Goal: Information Seeking & Learning: Learn about a topic

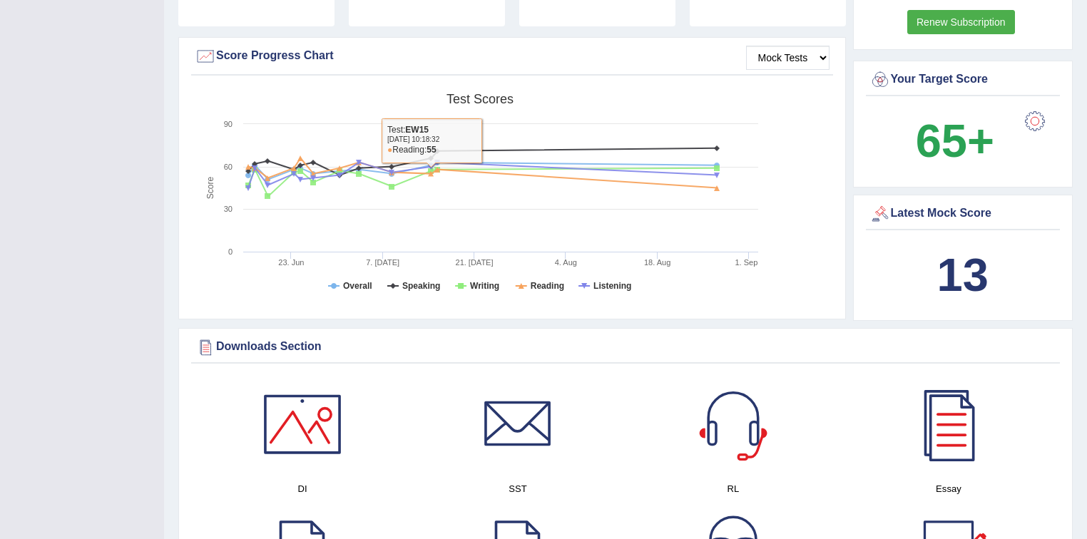
scroll to position [399, 0]
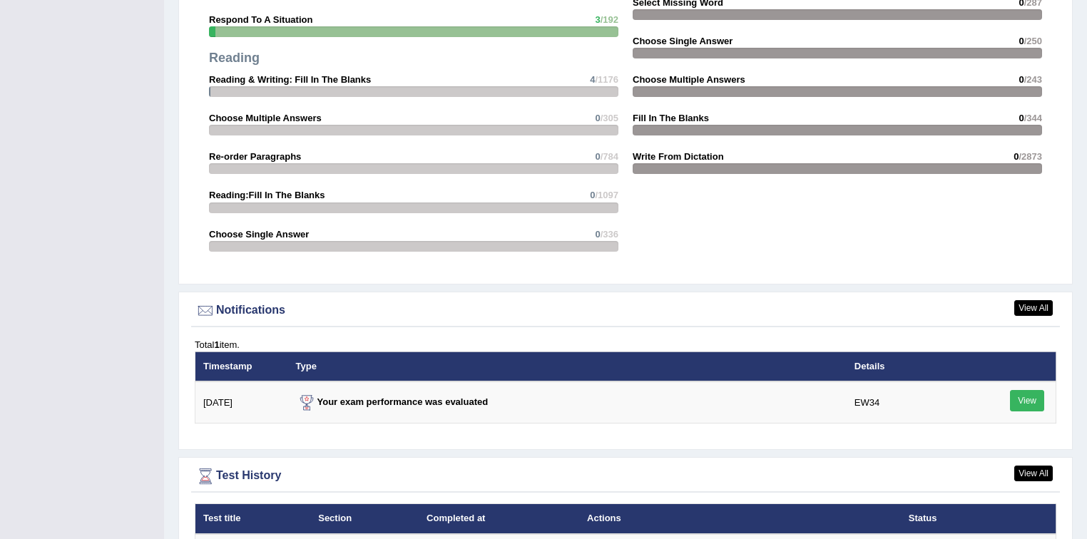
scroll to position [1540, 0]
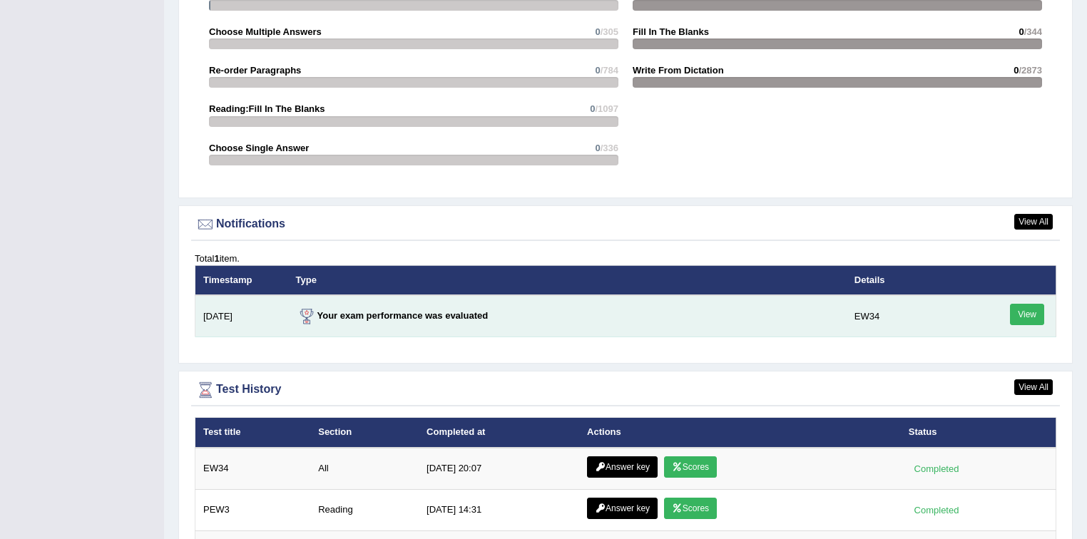
click at [1022, 308] on link "View" at bounding box center [1027, 314] width 34 height 21
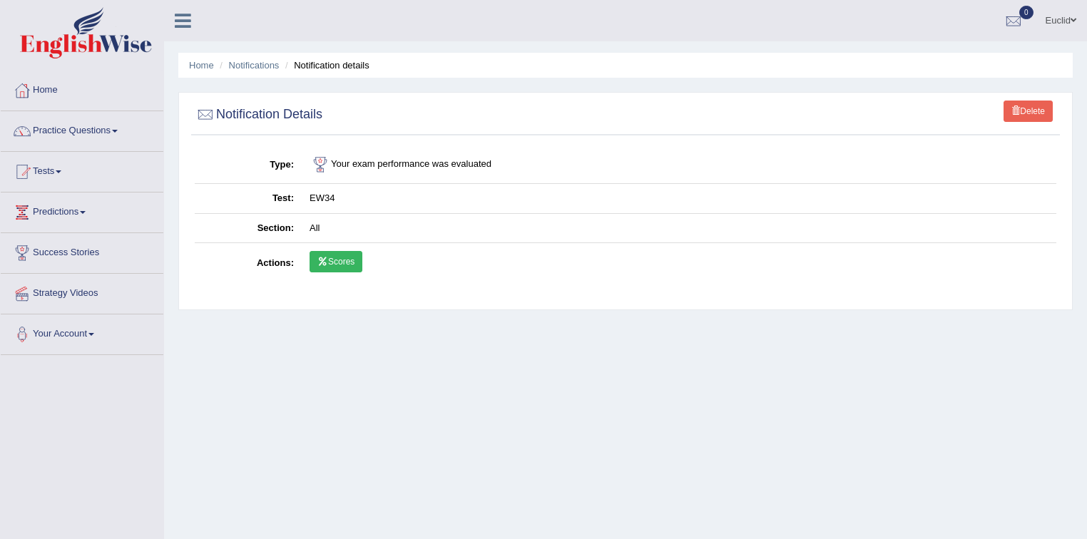
click at [353, 267] on link "Scores" at bounding box center [336, 261] width 53 height 21
click at [100, 130] on link "Practice Questions" at bounding box center [82, 129] width 163 height 36
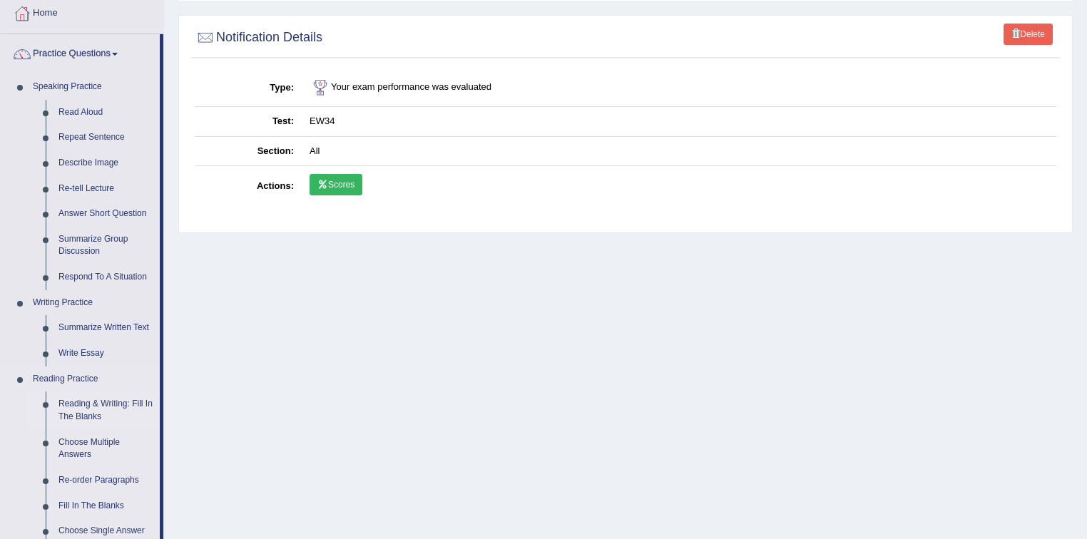
scroll to position [57, 0]
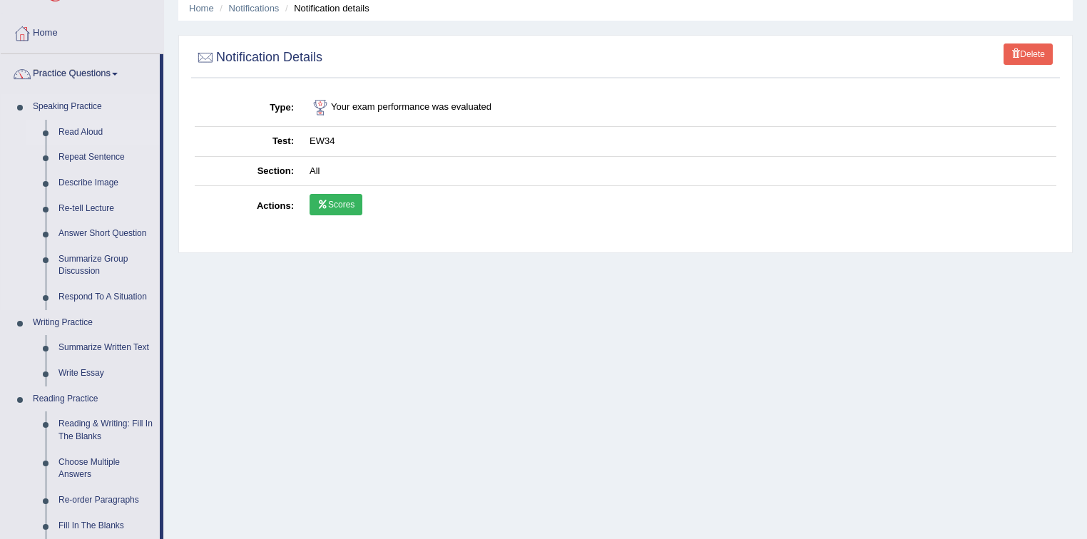
click at [93, 134] on link "Read Aloud" at bounding box center [106, 133] width 108 height 26
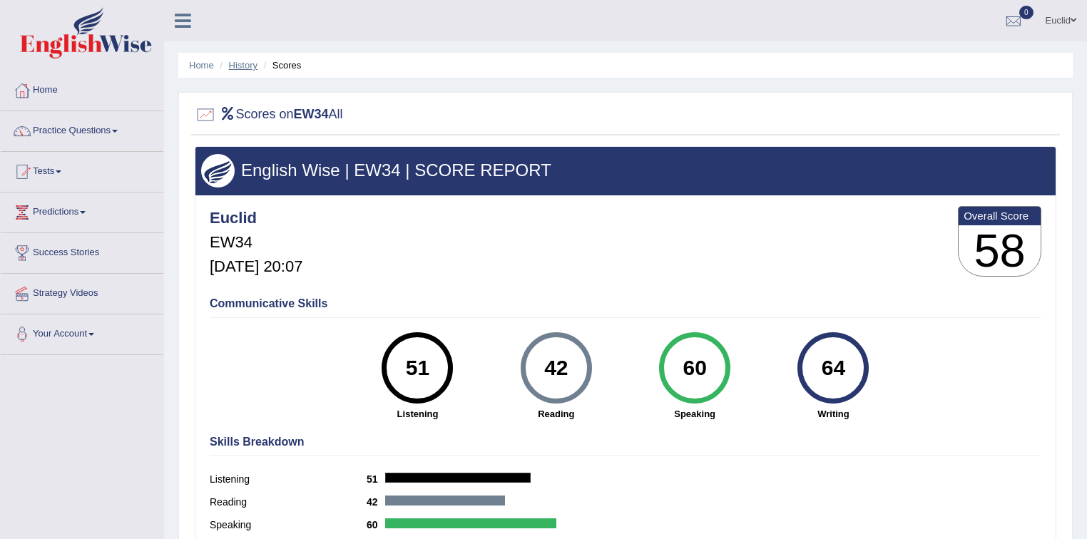
click at [234, 66] on link "History" at bounding box center [243, 65] width 29 height 11
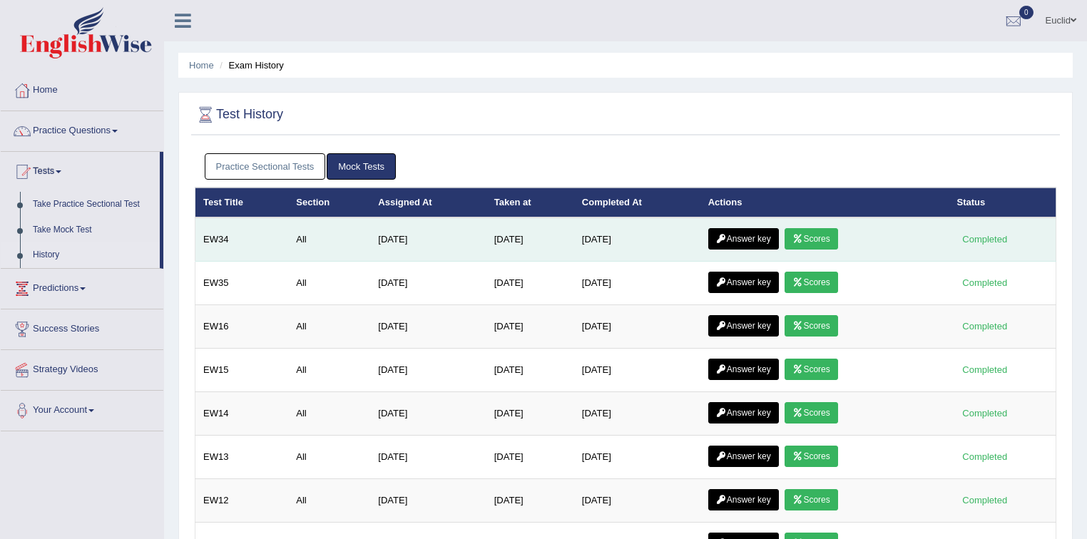
click at [750, 235] on link "Answer key" at bounding box center [743, 238] width 71 height 21
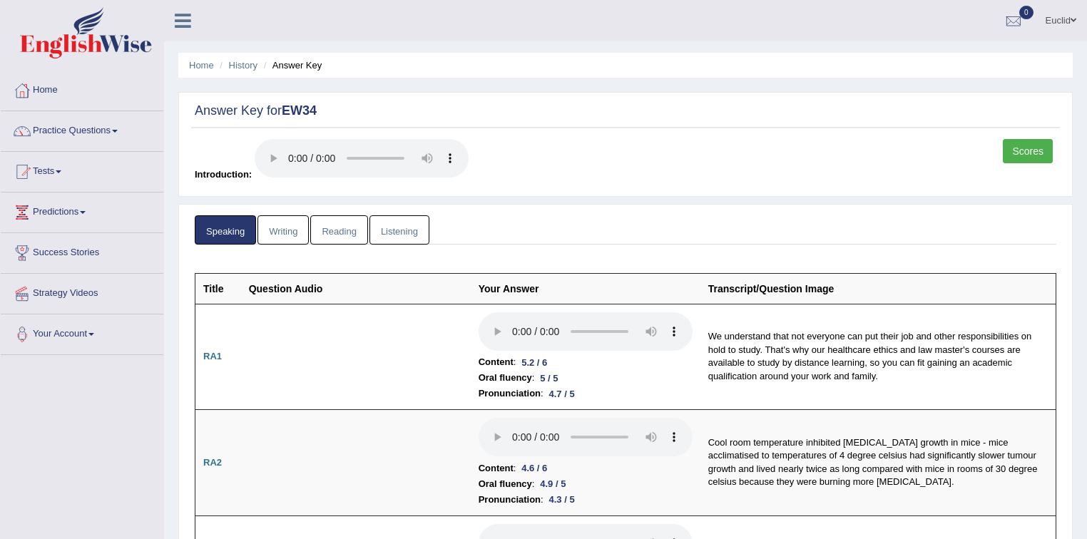
click at [1034, 150] on link "Scores" at bounding box center [1028, 151] width 50 height 24
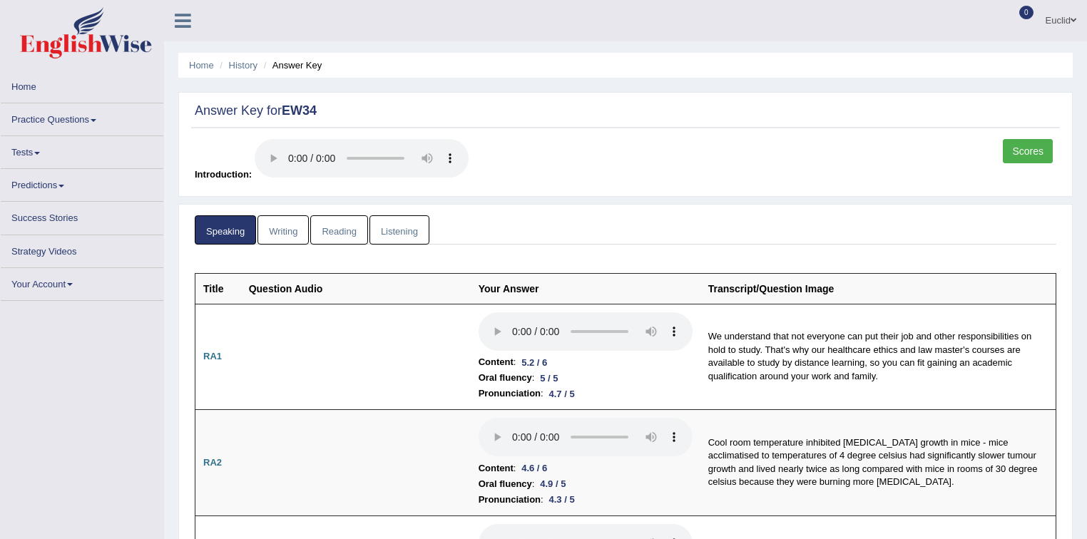
click at [344, 232] on link "Reading" at bounding box center [338, 229] width 57 height 29
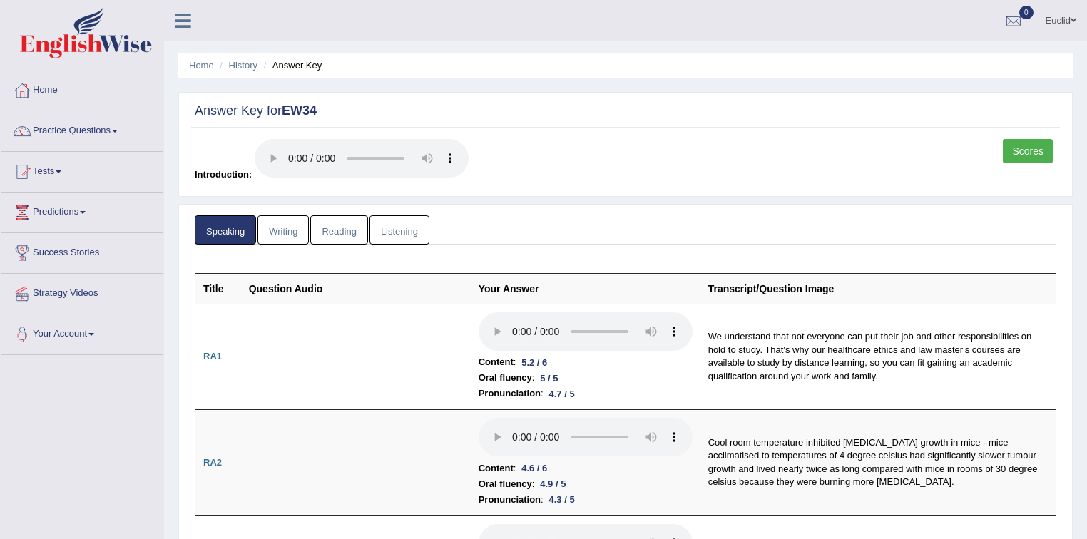
click at [339, 233] on link "Reading" at bounding box center [338, 229] width 57 height 29
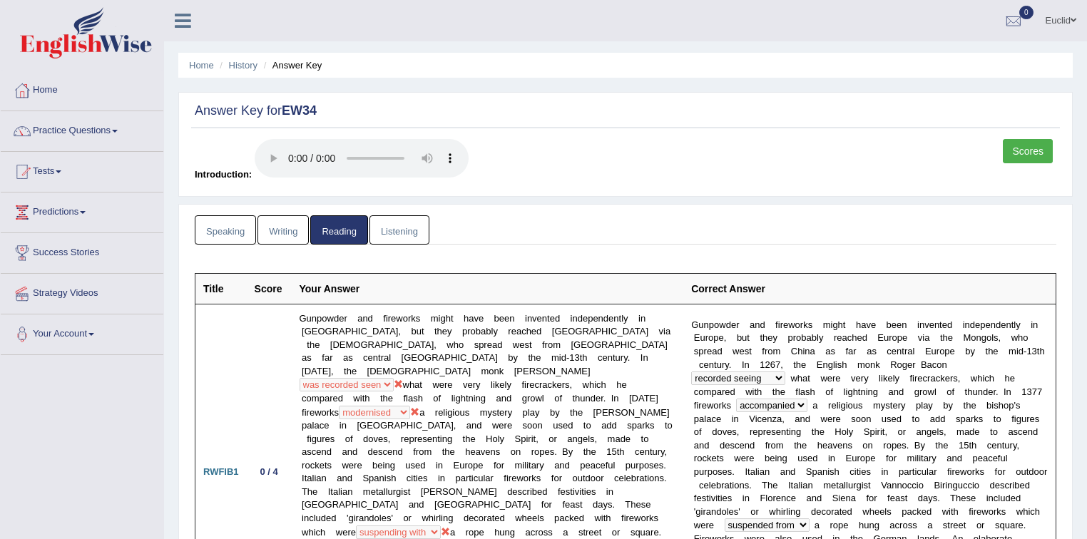
click at [1023, 151] on link "Scores" at bounding box center [1028, 151] width 50 height 24
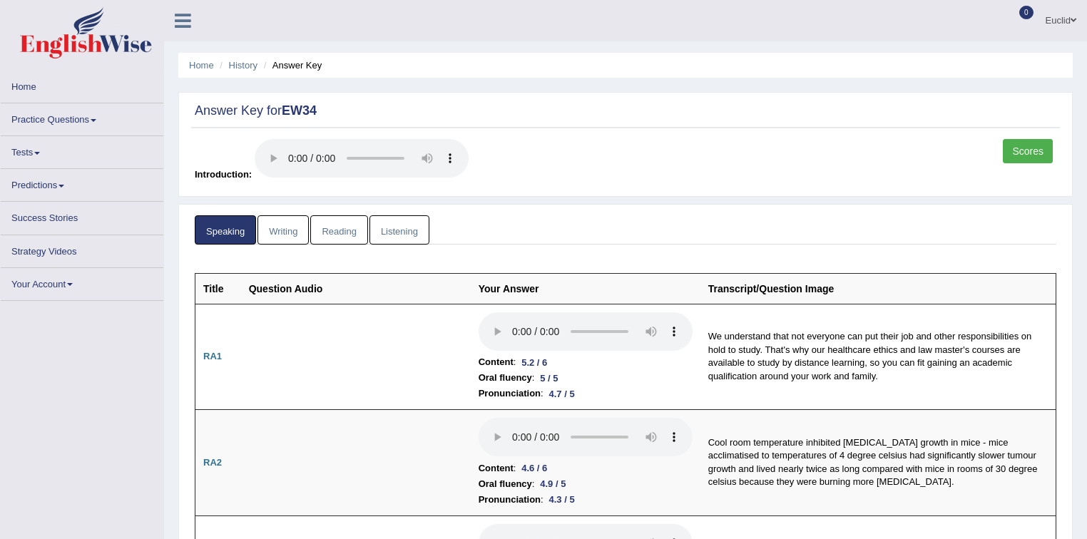
click at [387, 229] on link "Listening" at bounding box center [399, 229] width 60 height 29
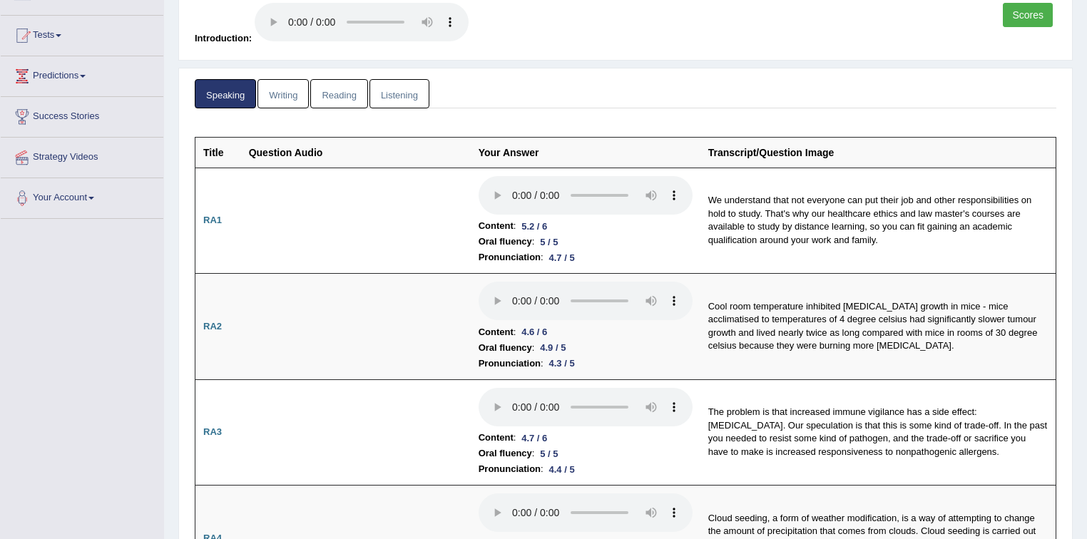
scroll to position [171, 0]
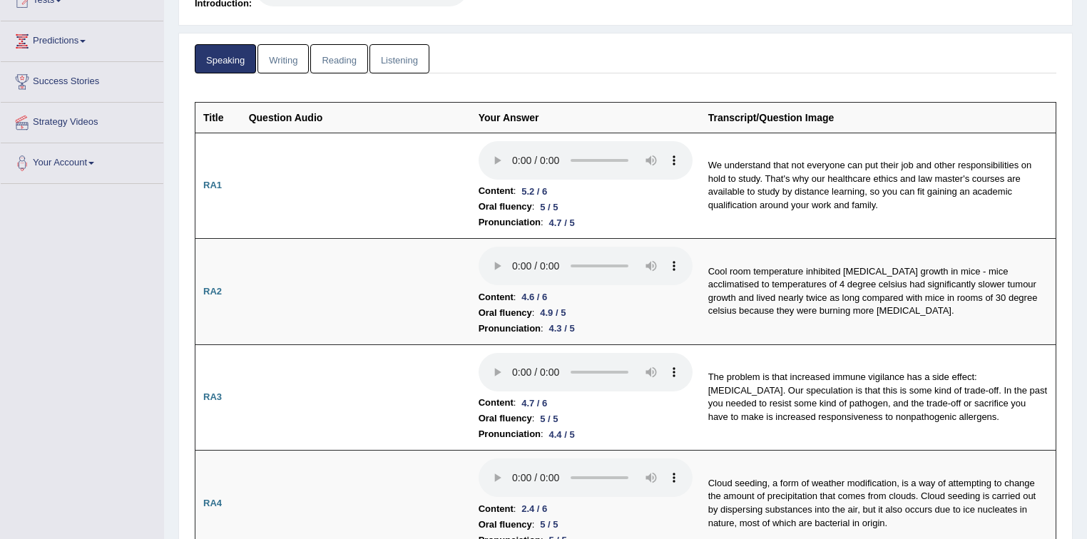
click at [411, 61] on link "Listening" at bounding box center [399, 58] width 60 height 29
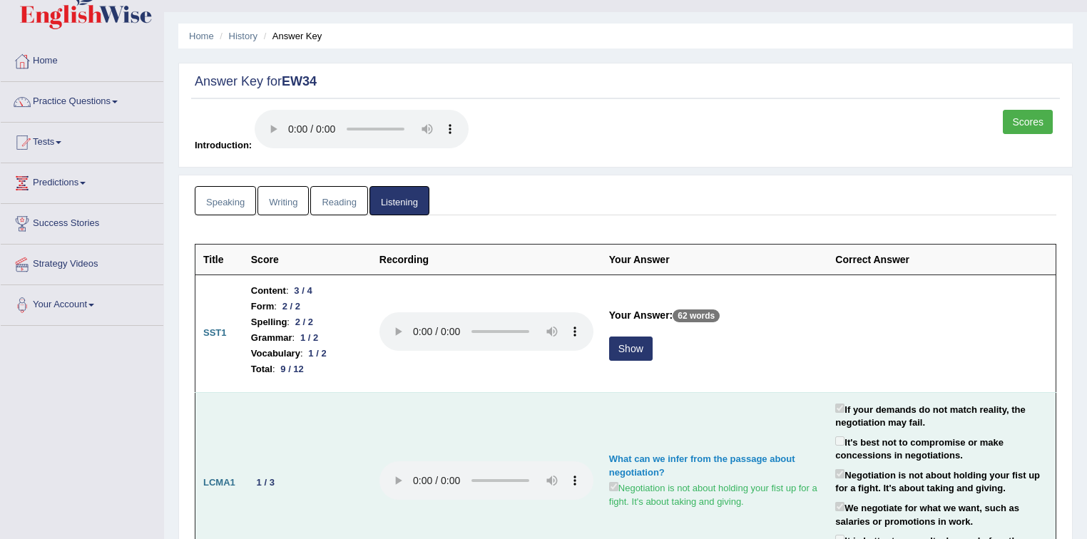
scroll to position [14, 0]
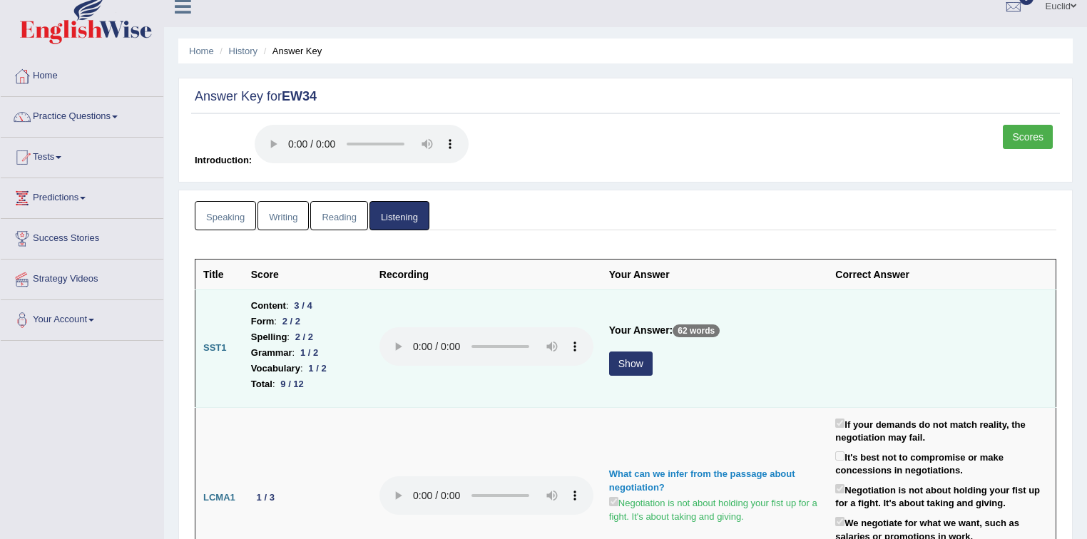
click at [633, 363] on button "Show" at bounding box center [631, 364] width 44 height 24
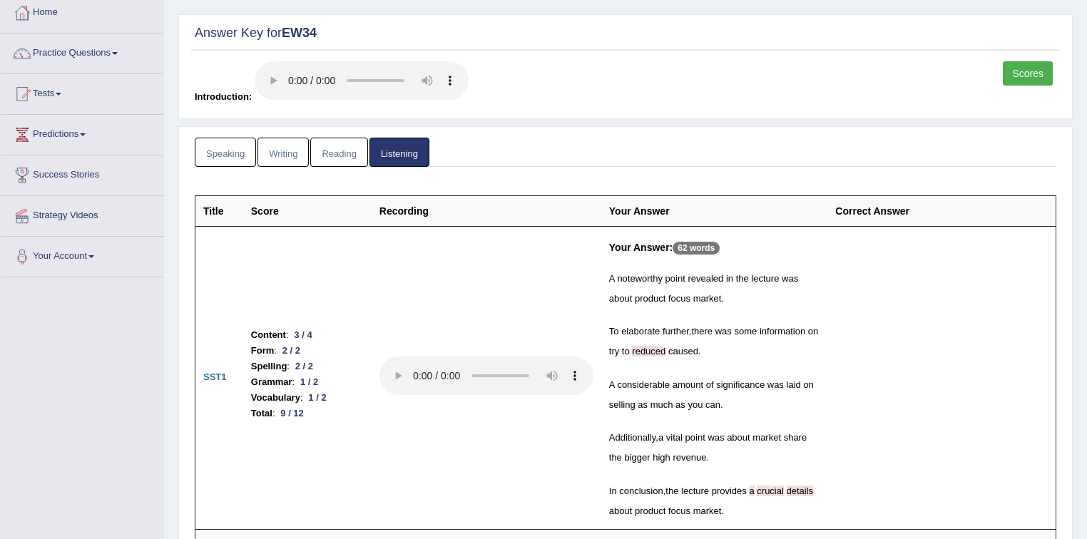
scroll to position [71, 0]
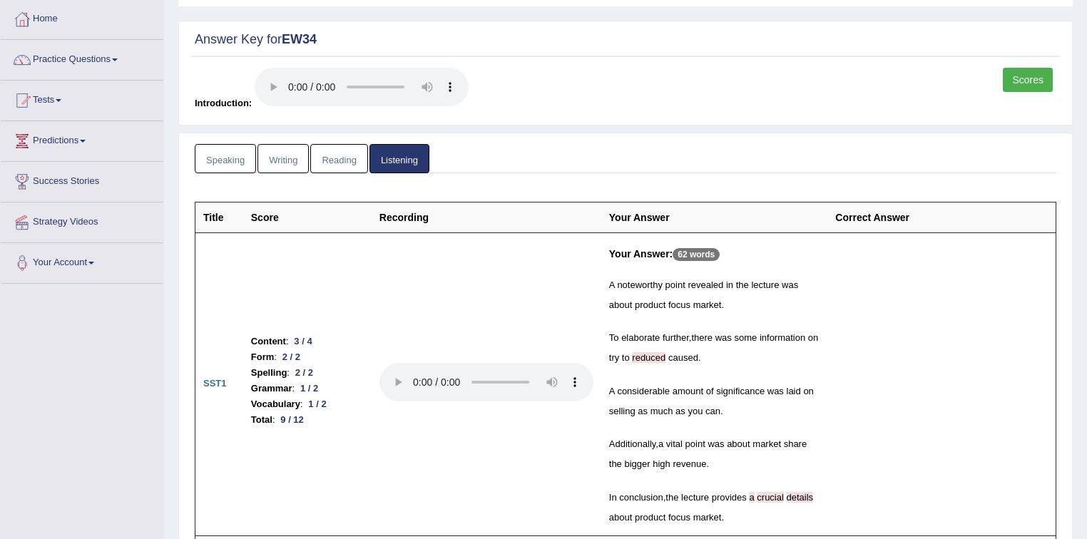
click at [1038, 77] on link "Scores" at bounding box center [1028, 80] width 50 height 24
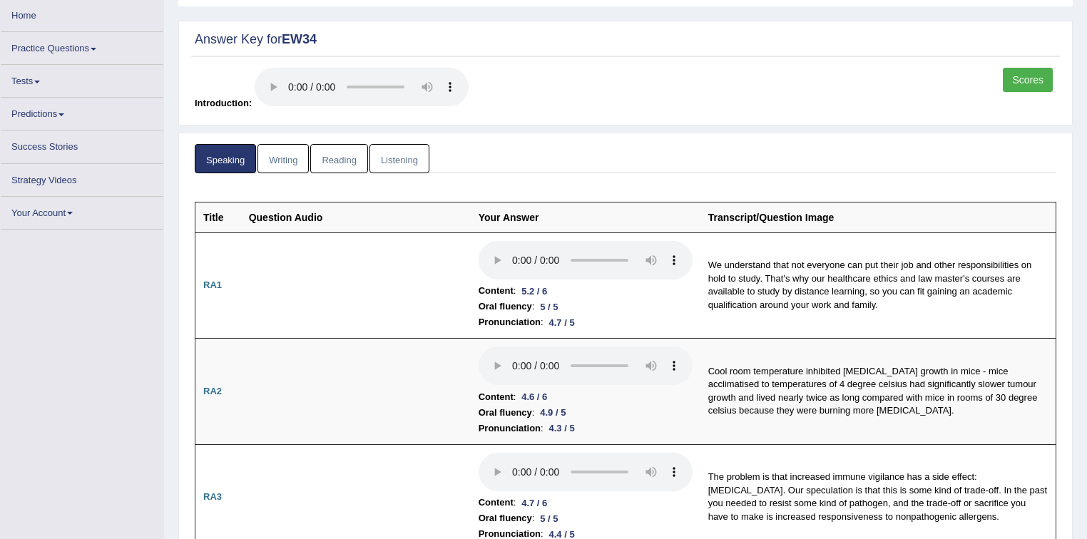
click at [288, 157] on link "Writing" at bounding box center [282, 158] width 51 height 29
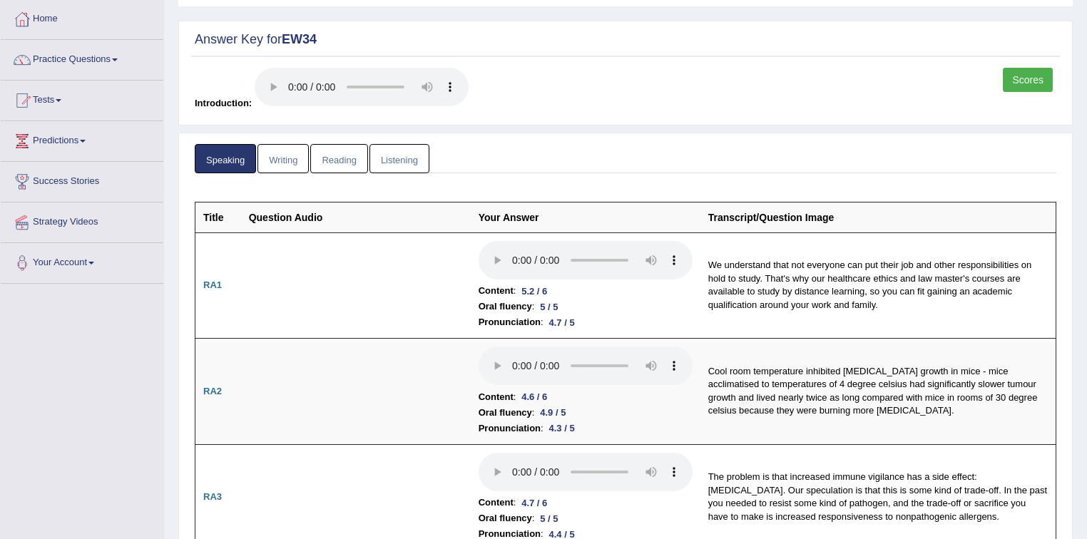
click at [288, 157] on link "Writing" at bounding box center [282, 158] width 51 height 29
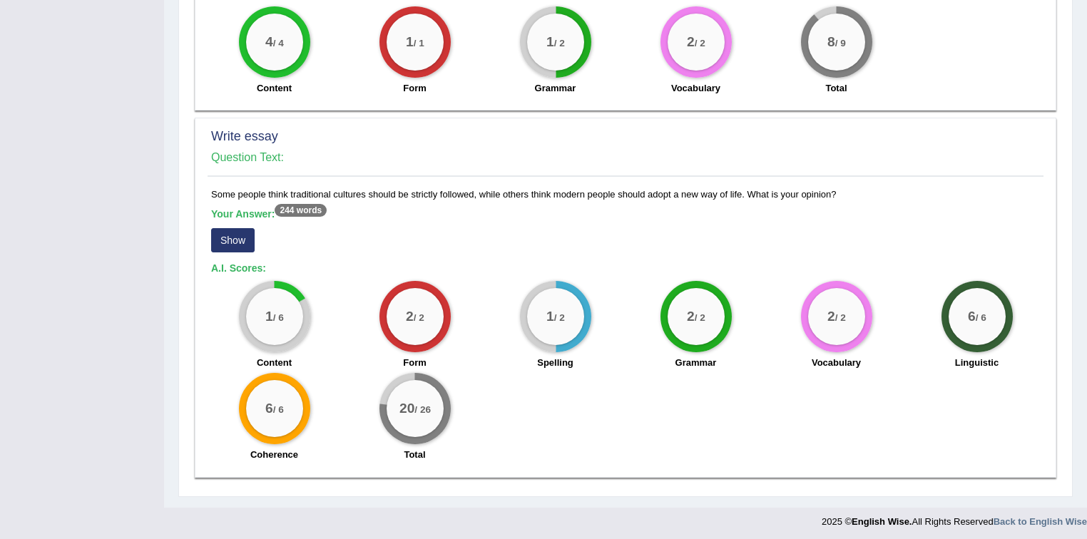
scroll to position [884, 0]
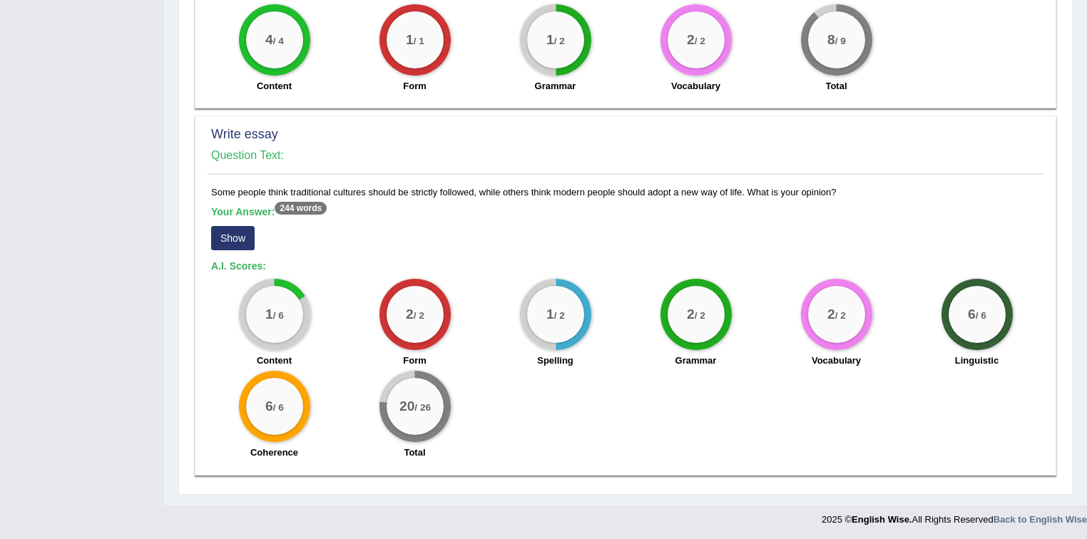
click at [315, 209] on sup "244 words" at bounding box center [301, 208] width 52 height 13
click at [240, 238] on button "Show" at bounding box center [233, 238] width 44 height 24
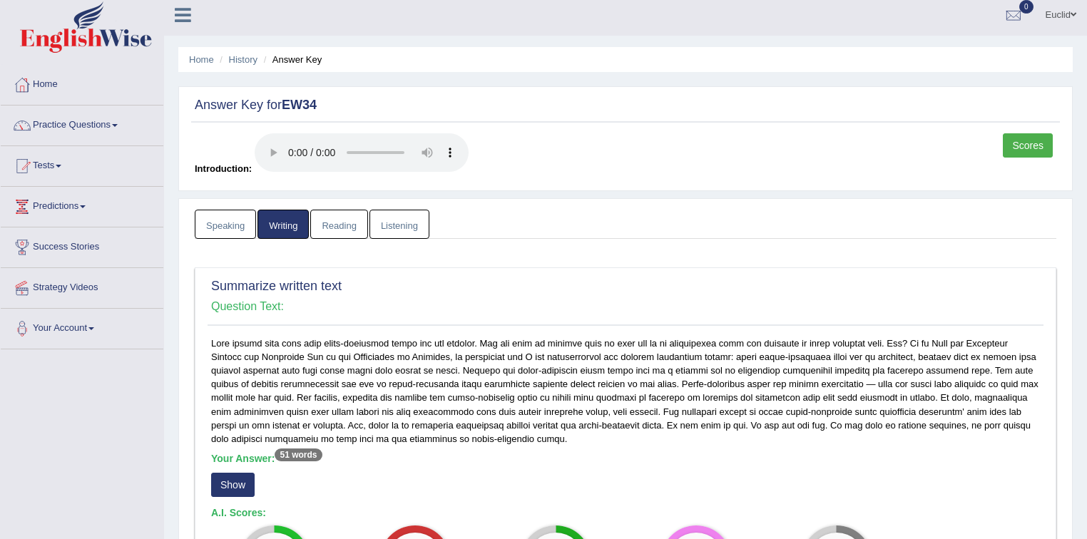
scroll to position [0, 0]
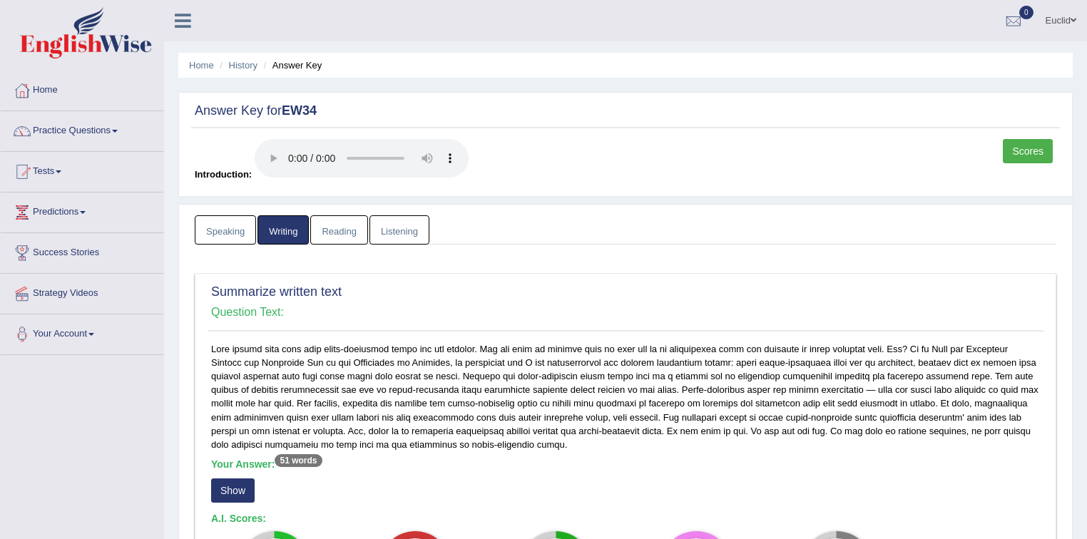
click at [231, 232] on link "Speaking" at bounding box center [225, 229] width 61 height 29
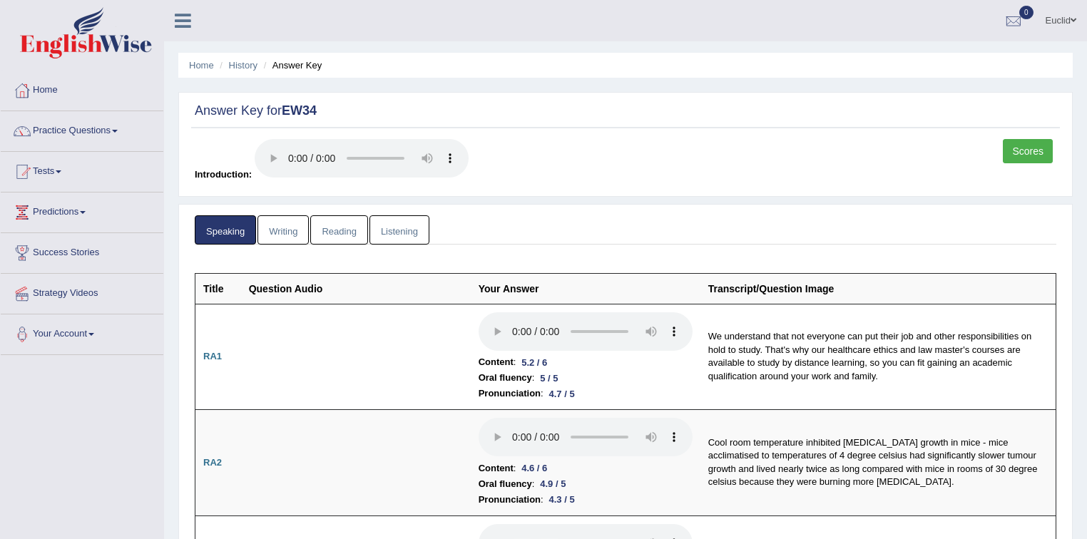
click at [343, 233] on link "Reading" at bounding box center [338, 229] width 57 height 29
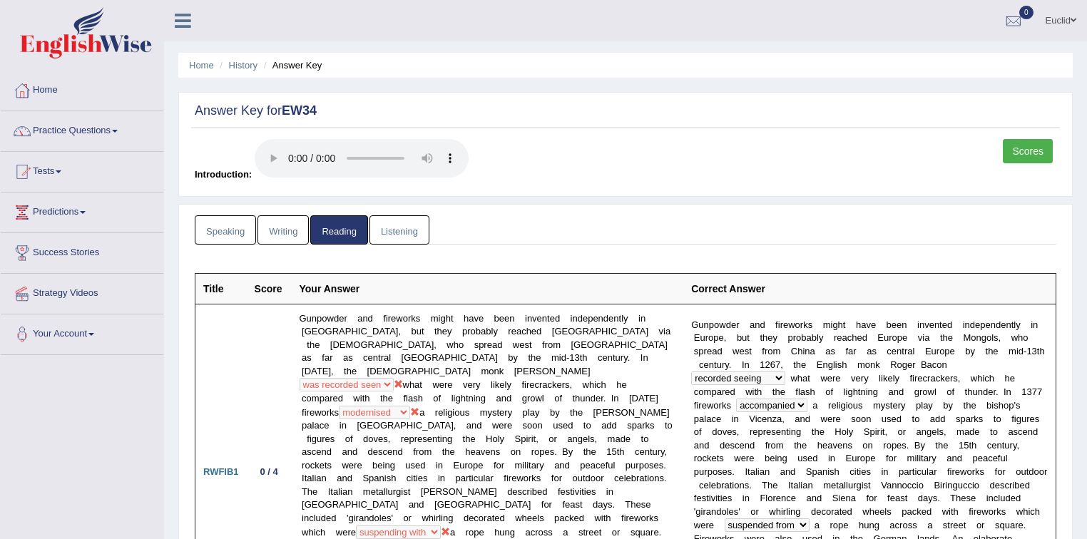
click at [391, 232] on link "Listening" at bounding box center [399, 229] width 60 height 29
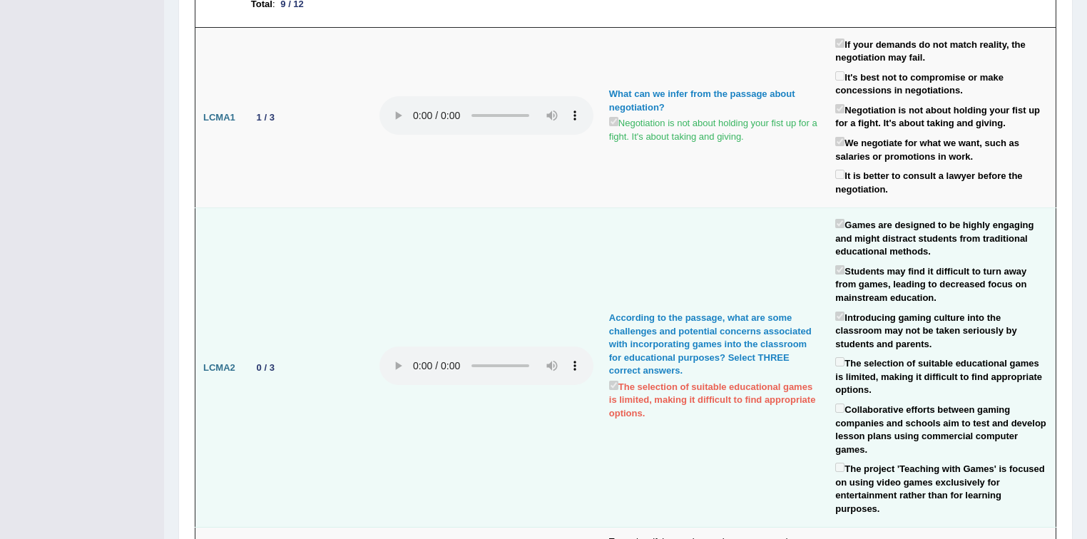
scroll to position [456, 0]
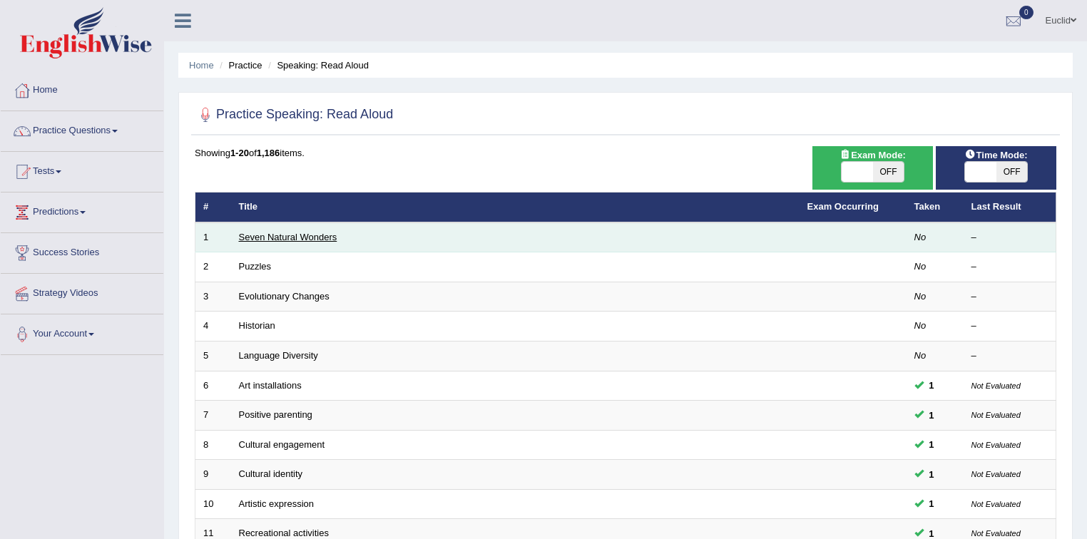
click at [292, 232] on link "Seven Natural Wonders" at bounding box center [288, 237] width 98 height 11
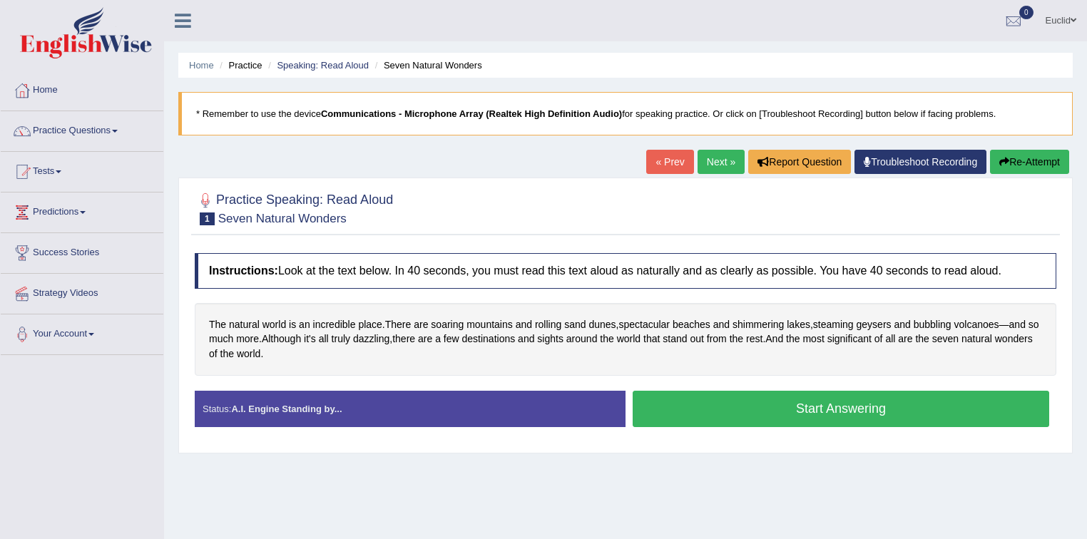
click at [760, 416] on button "Start Answering" at bounding box center [841, 409] width 416 height 36
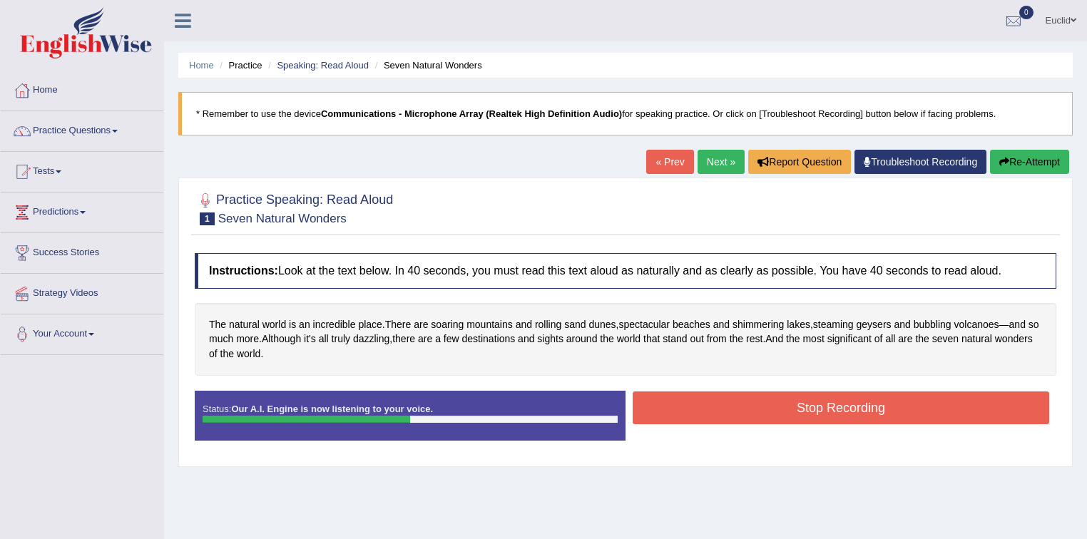
click at [844, 408] on button "Stop Recording" at bounding box center [841, 408] width 416 height 33
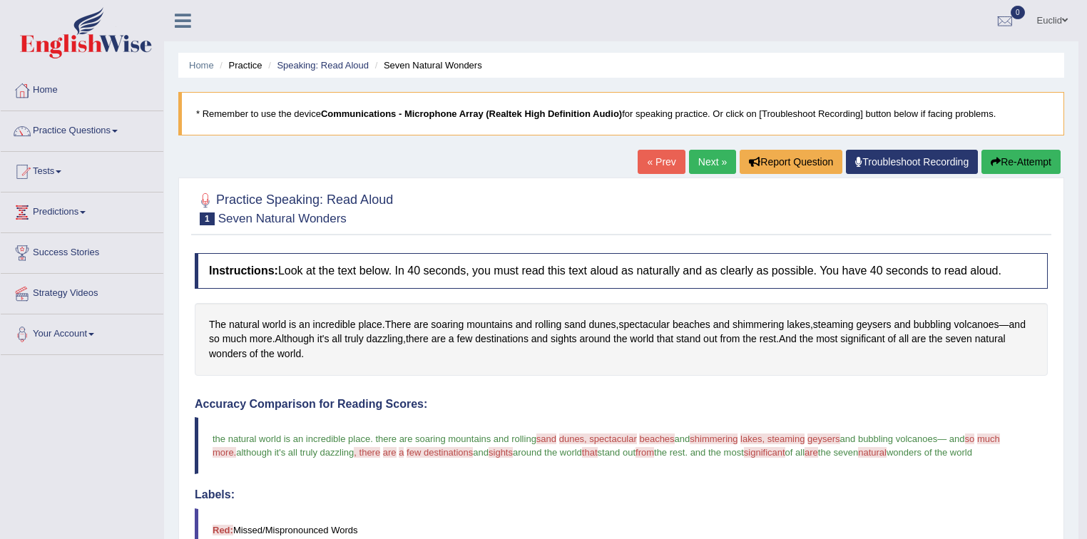
click at [710, 163] on link "Next »" at bounding box center [712, 162] width 47 height 24
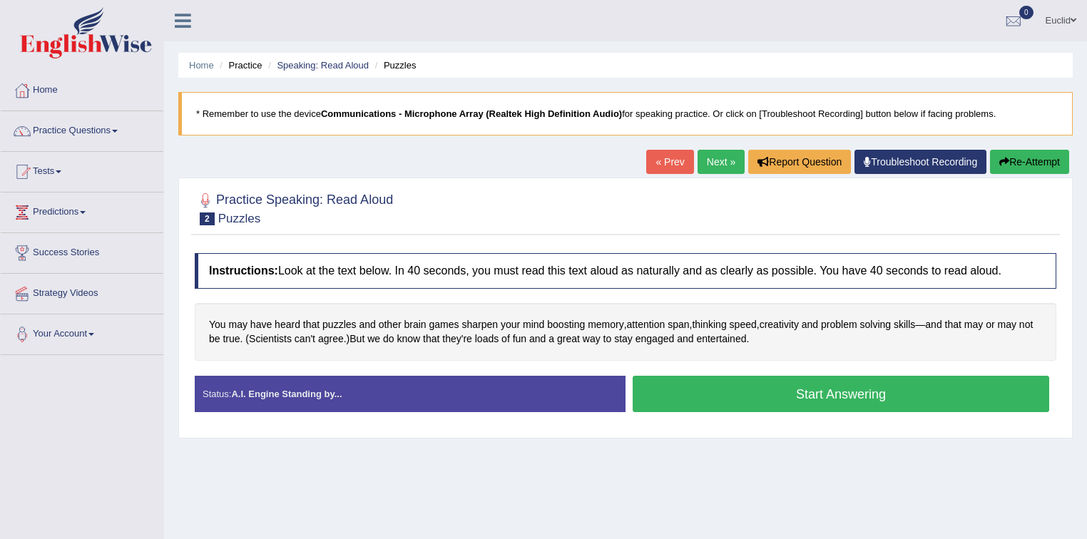
click at [735, 394] on button "Start Answering" at bounding box center [841, 394] width 416 height 36
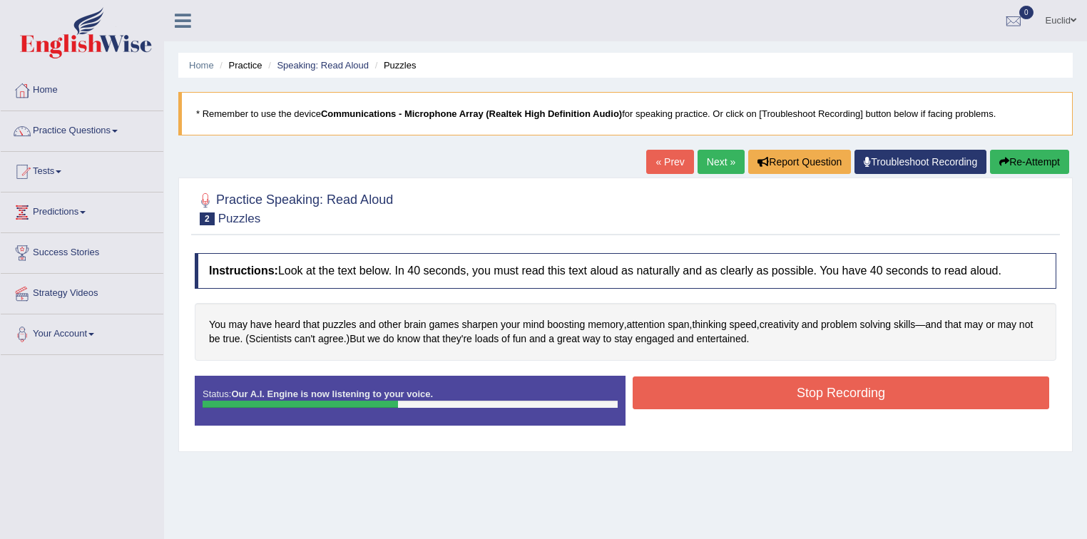
click at [770, 393] on button "Stop Recording" at bounding box center [841, 393] width 416 height 33
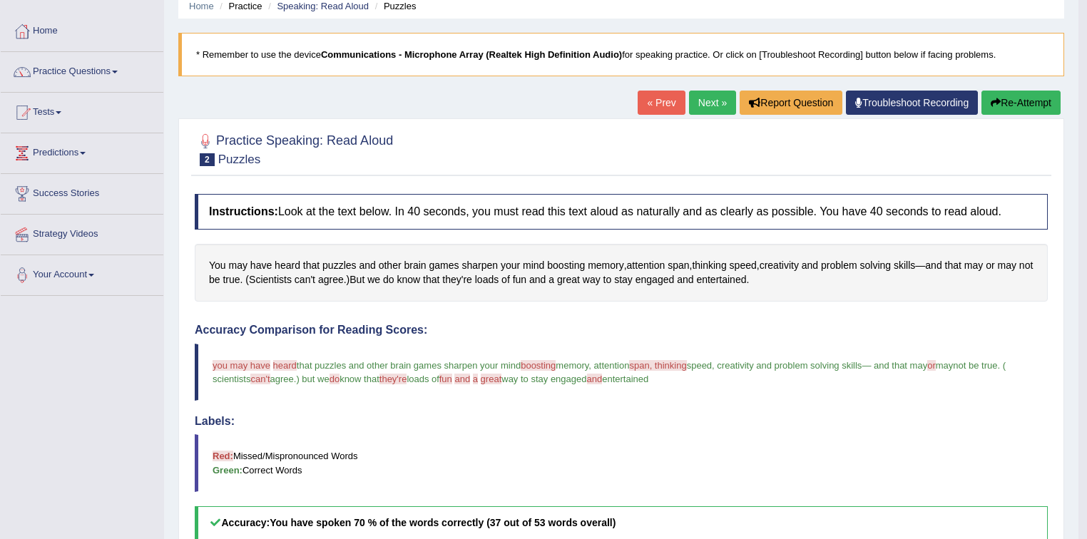
scroll to position [49, 0]
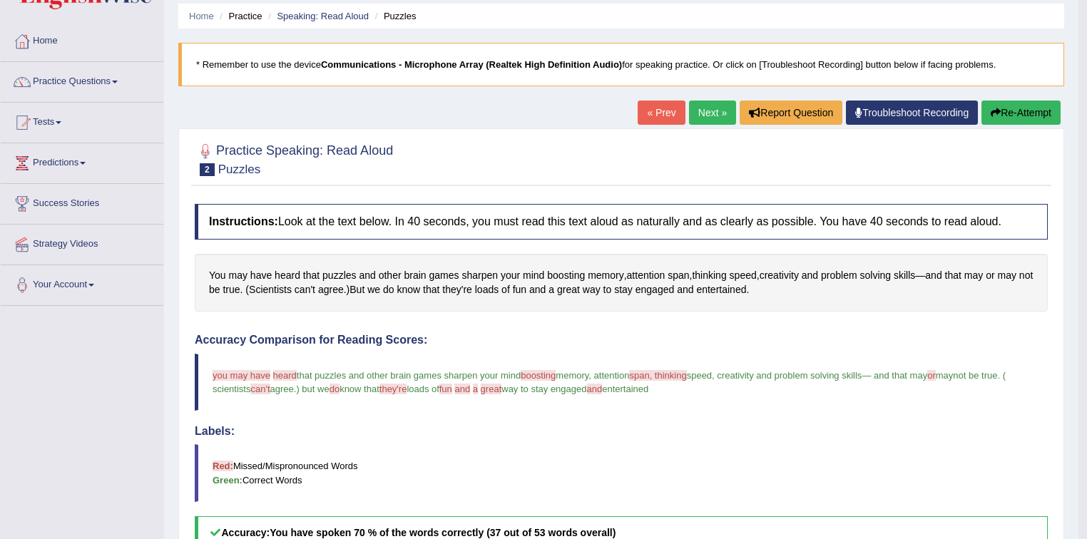
click at [707, 119] on link "Next »" at bounding box center [712, 113] width 47 height 24
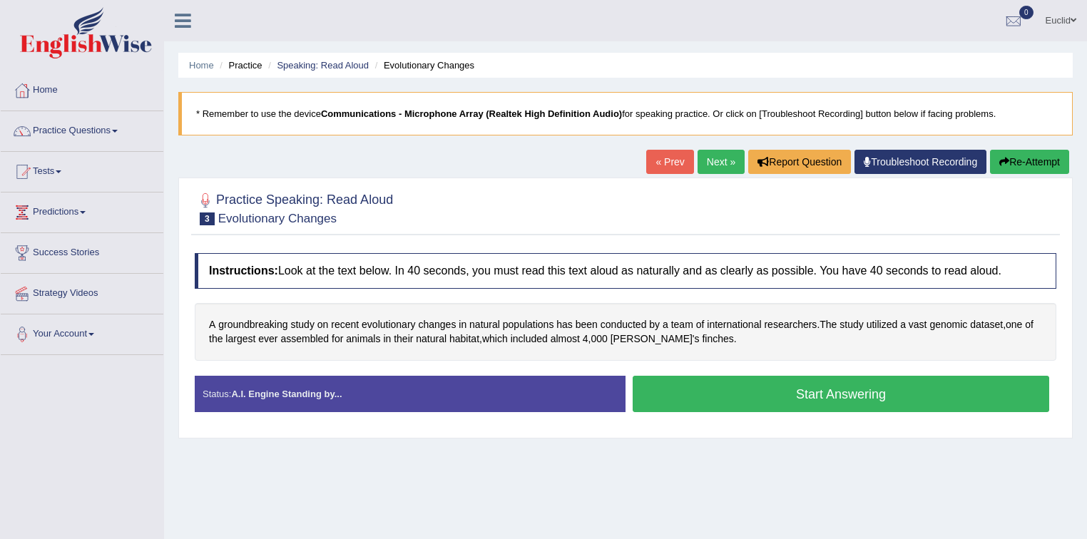
click at [793, 402] on button "Start Answering" at bounding box center [841, 394] width 416 height 36
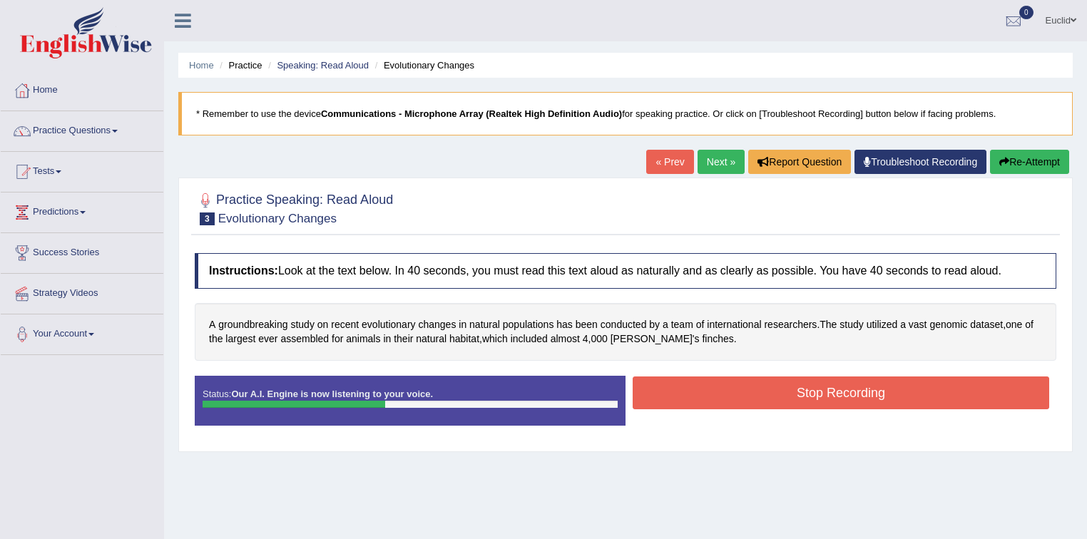
click at [847, 391] on button "Stop Recording" at bounding box center [841, 393] width 416 height 33
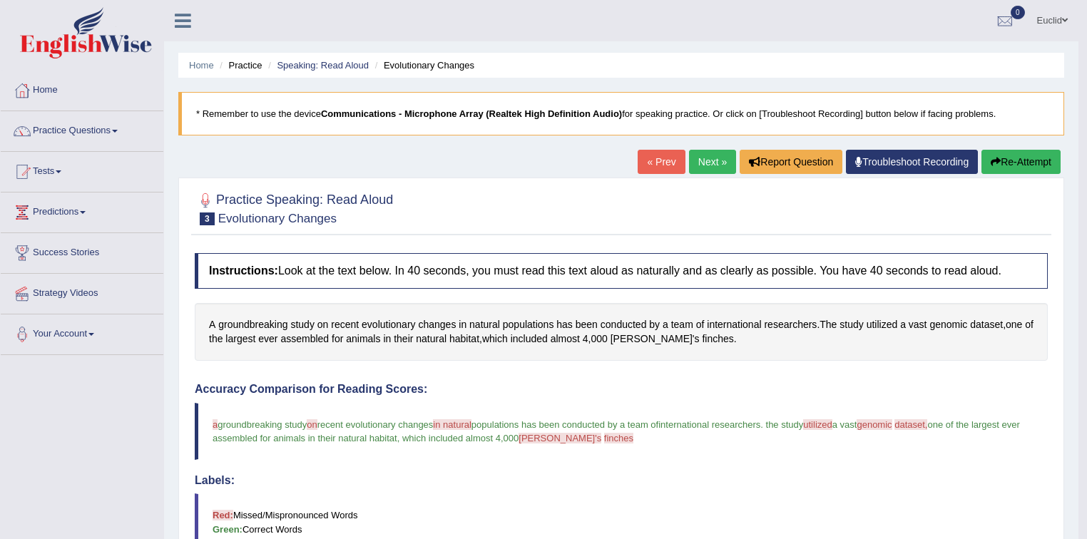
click at [699, 161] on link "Next »" at bounding box center [712, 162] width 47 height 24
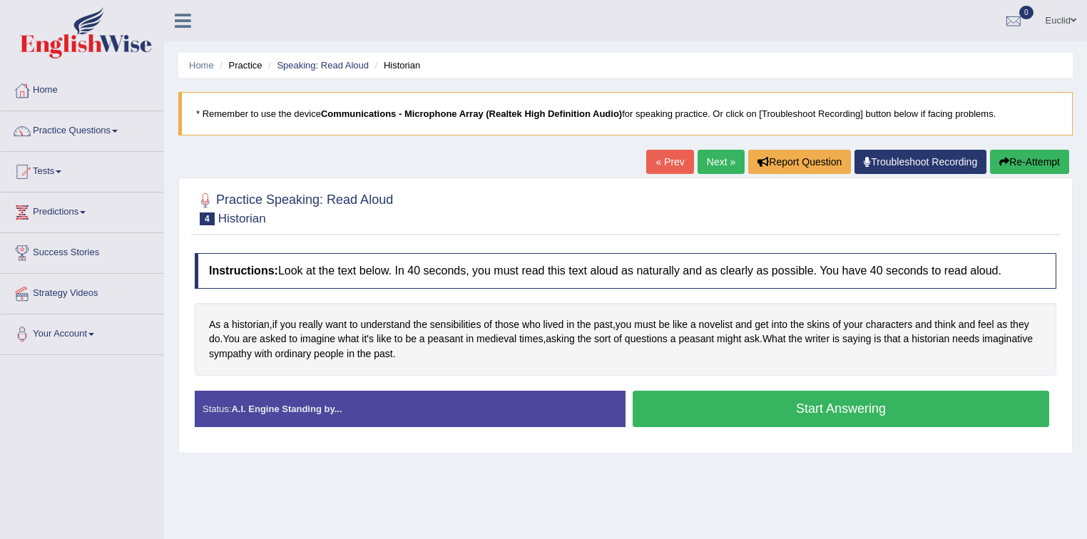
click at [750, 401] on button "Start Answering" at bounding box center [841, 409] width 416 height 36
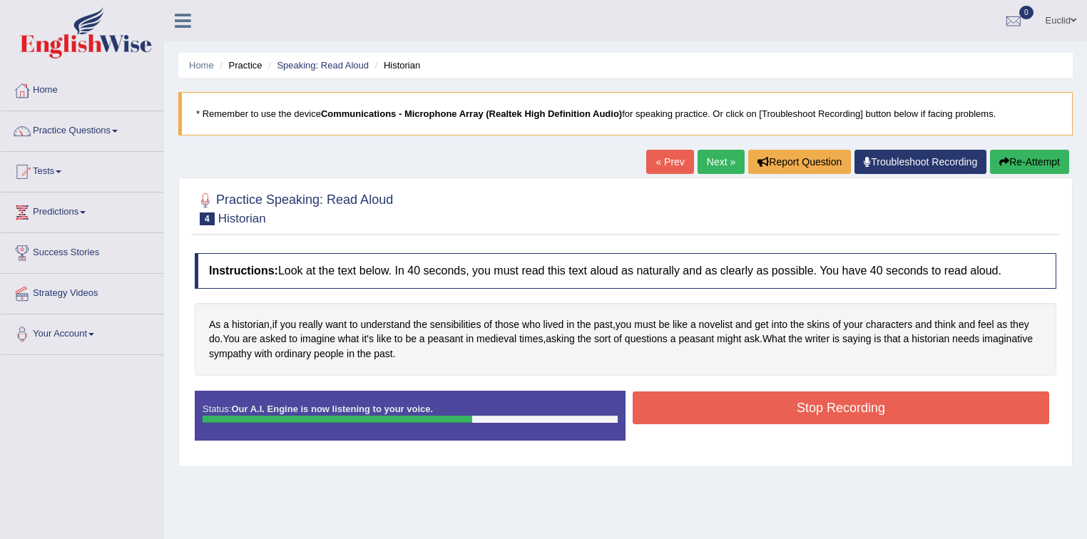
click at [853, 408] on button "Stop Recording" at bounding box center [841, 408] width 416 height 33
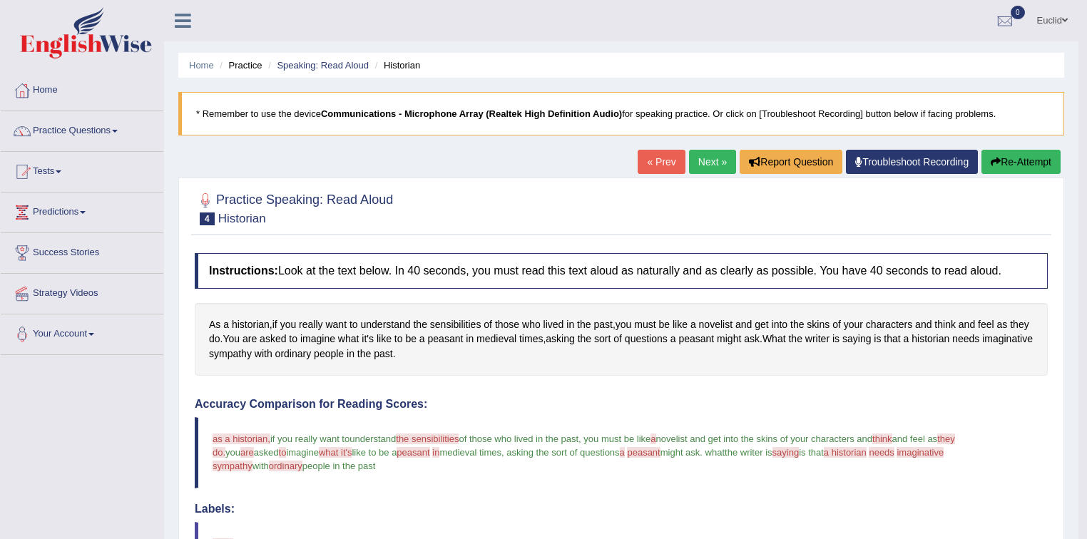
click at [1000, 171] on button "Re-Attempt" at bounding box center [1020, 162] width 79 height 24
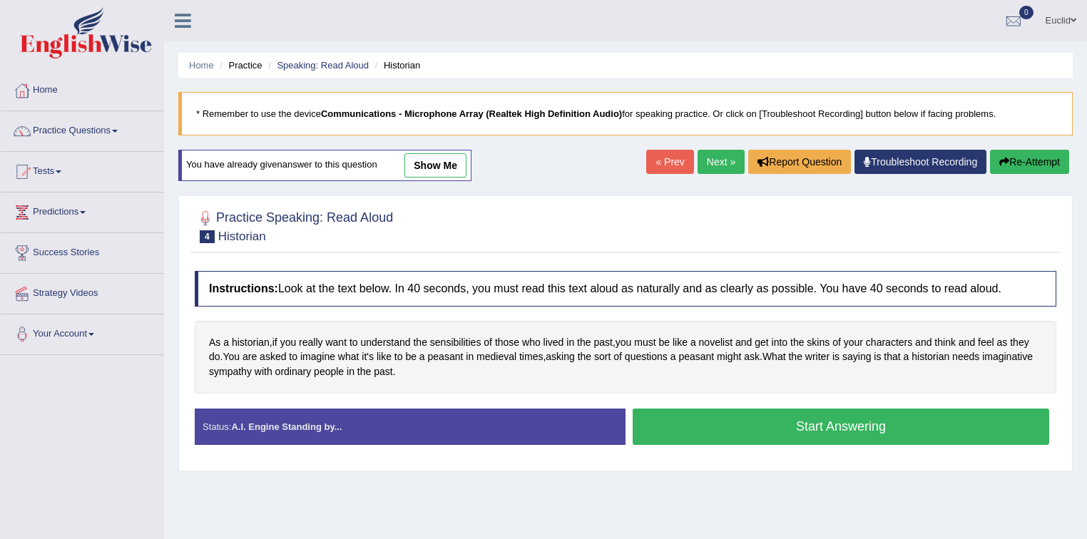
drag, startPoint x: 844, startPoint y: 427, endPoint x: 807, endPoint y: 421, distance: 37.5
click at [842, 426] on button "Start Answering" at bounding box center [841, 427] width 416 height 36
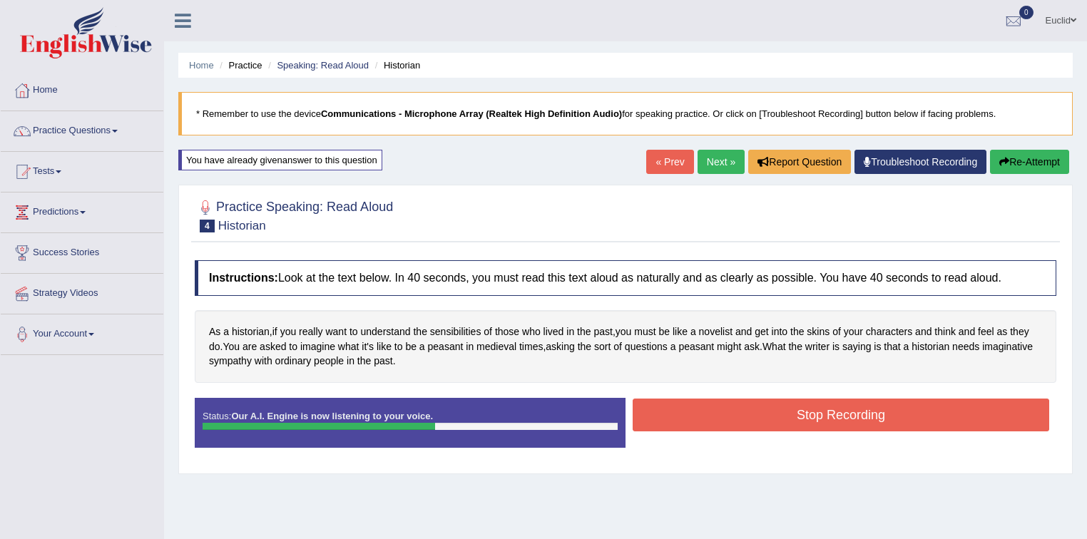
click at [829, 423] on button "Stop Recording" at bounding box center [841, 415] width 416 height 33
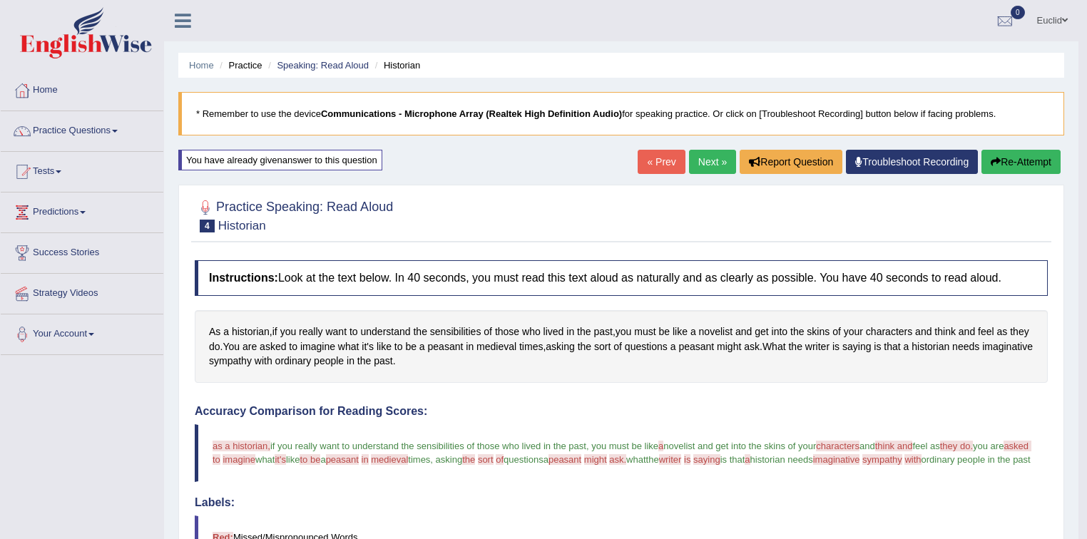
click at [1010, 158] on button "Re-Attempt" at bounding box center [1020, 162] width 79 height 24
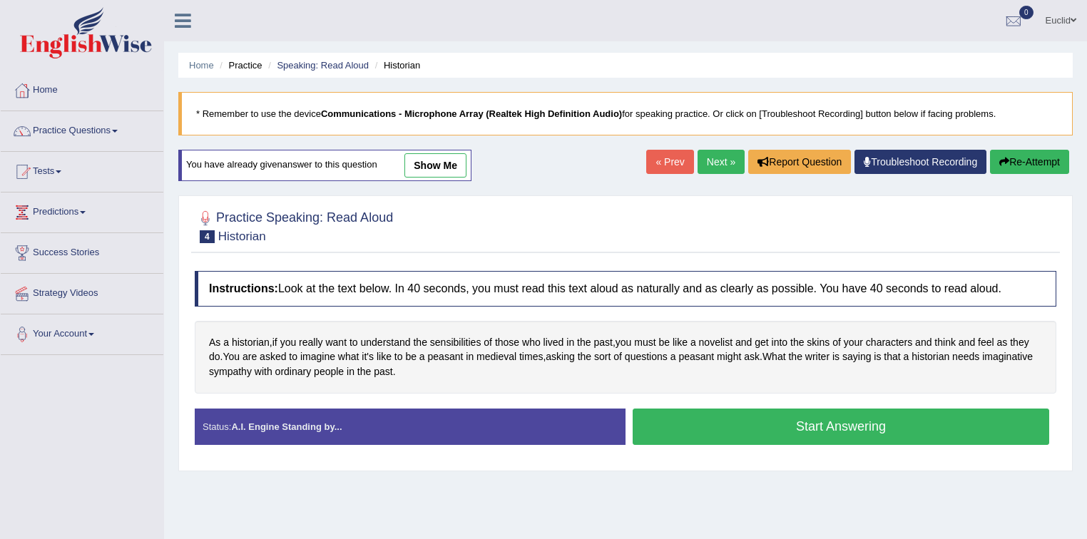
click at [840, 422] on button "Start Answering" at bounding box center [841, 427] width 416 height 36
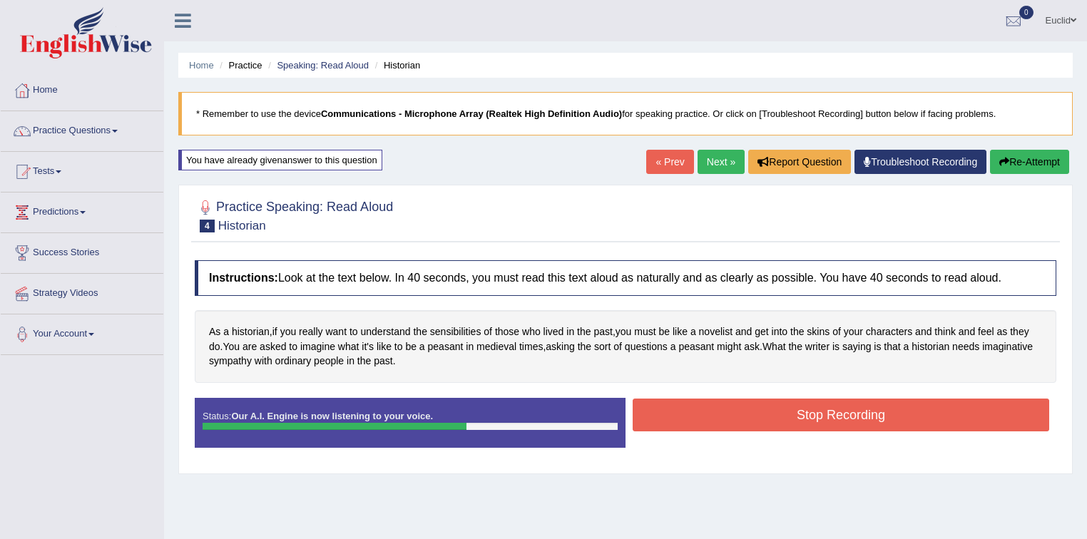
click at [861, 416] on button "Stop Recording" at bounding box center [841, 415] width 416 height 33
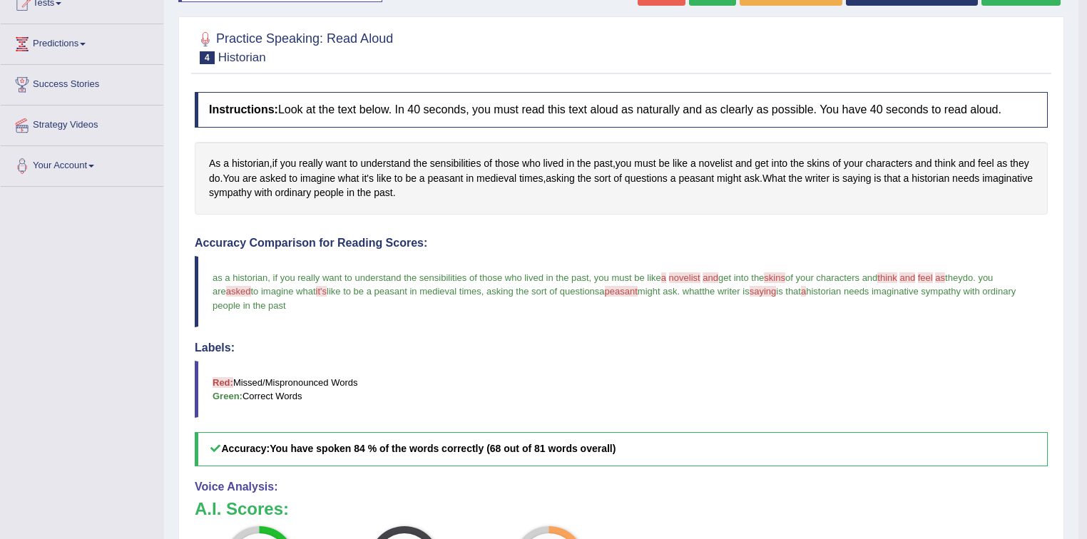
scroll to position [85, 0]
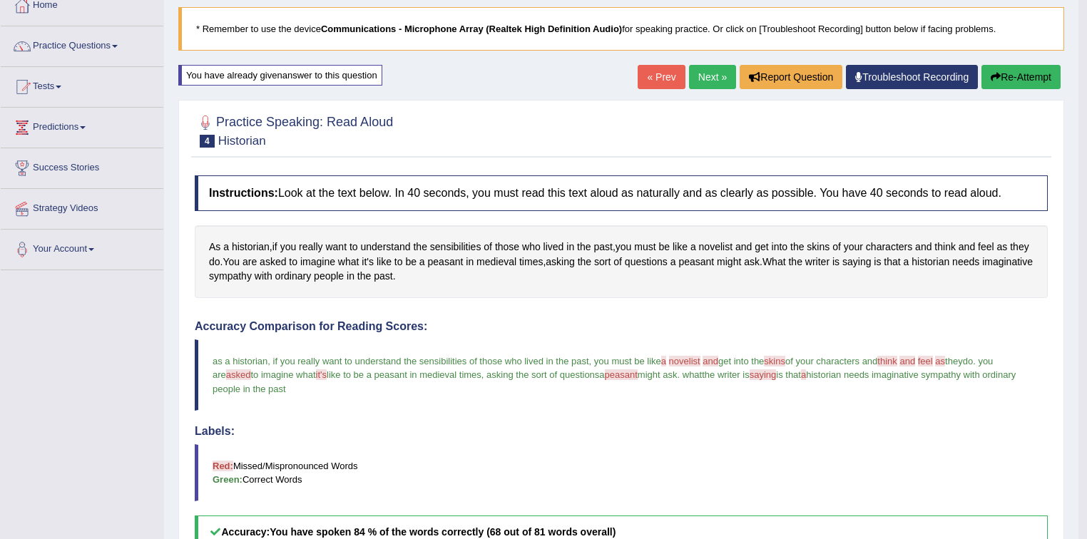
click at [713, 72] on link "Next »" at bounding box center [712, 77] width 47 height 24
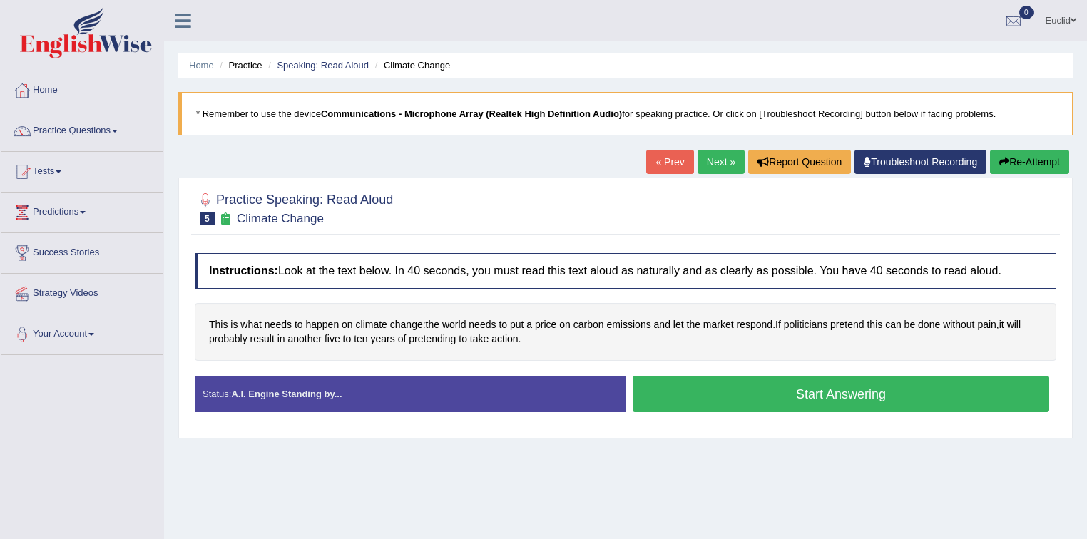
click at [787, 399] on button "Start Answering" at bounding box center [841, 394] width 416 height 36
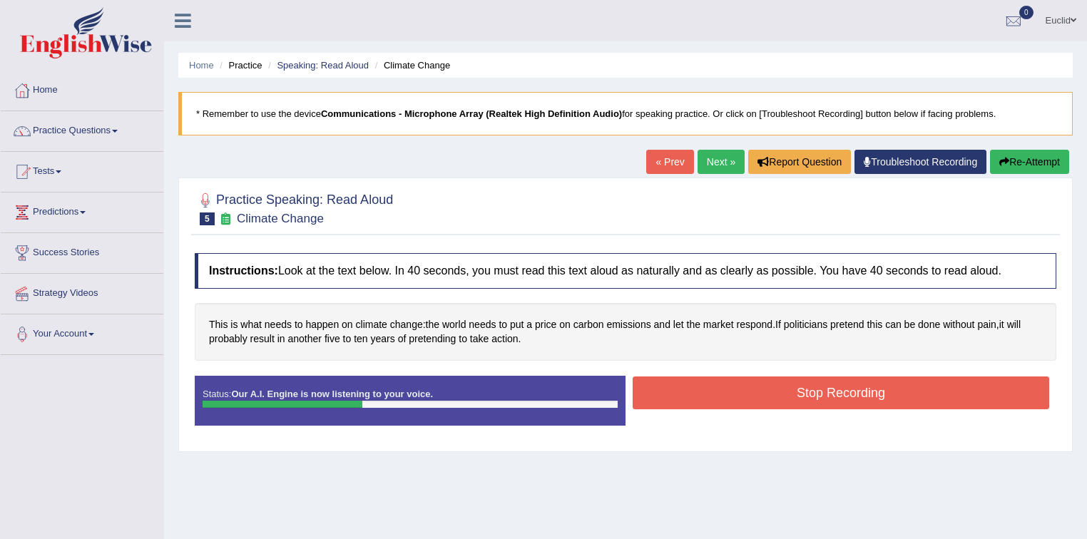
click at [870, 393] on button "Stop Recording" at bounding box center [841, 393] width 416 height 33
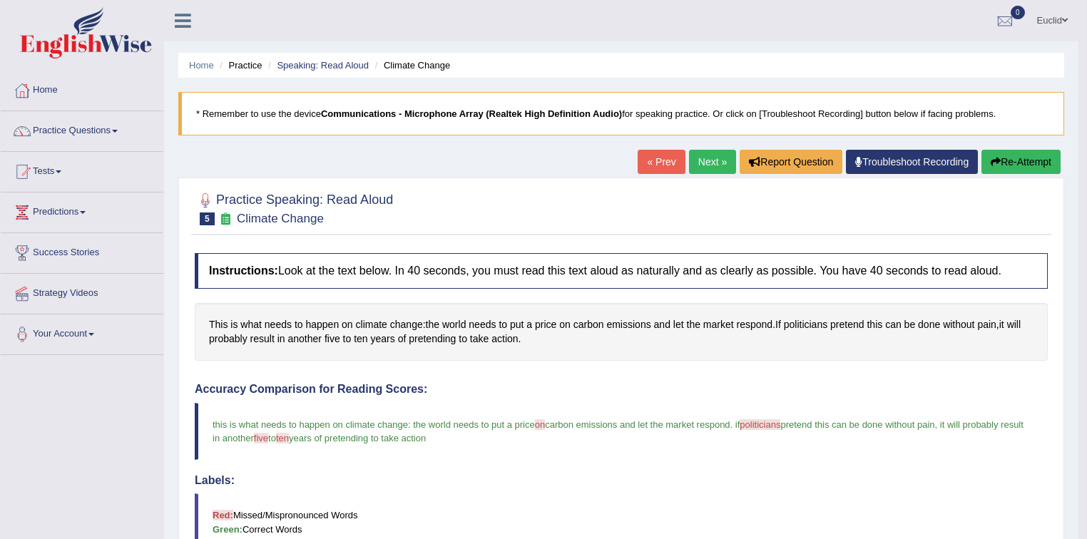
click at [705, 169] on link "Next »" at bounding box center [712, 162] width 47 height 24
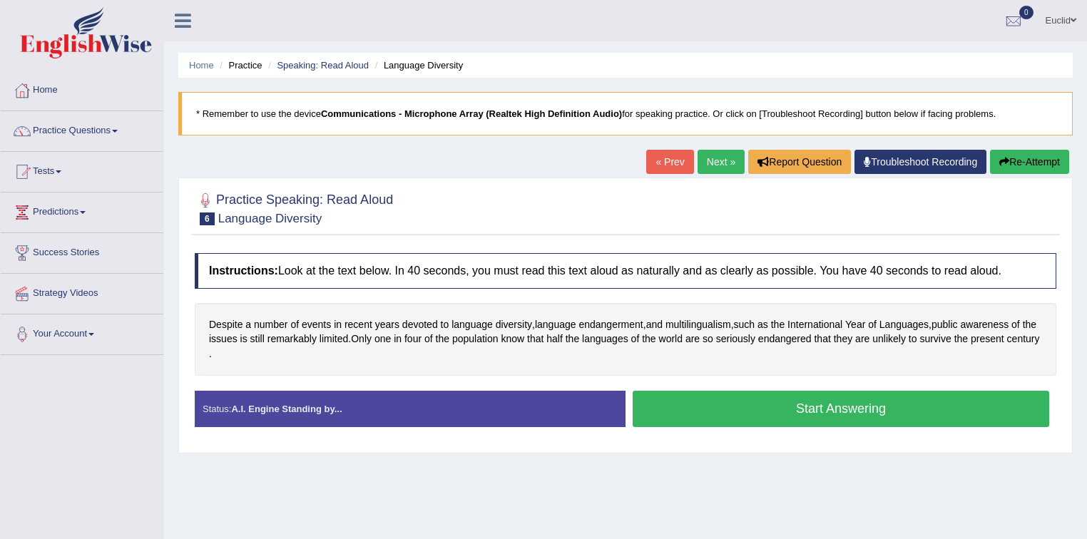
click at [773, 411] on button "Start Answering" at bounding box center [841, 409] width 416 height 36
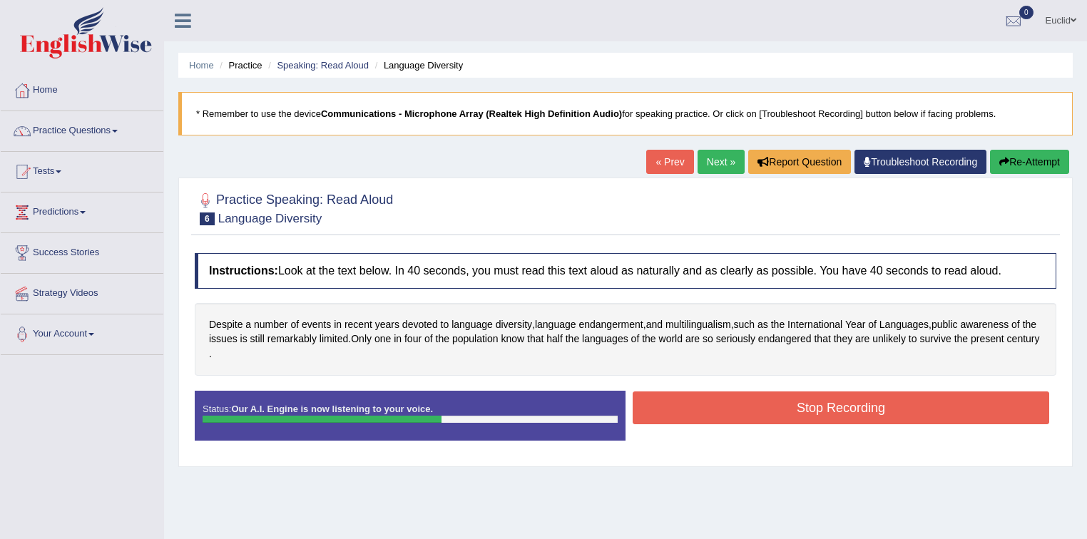
click at [802, 408] on button "Stop Recording" at bounding box center [841, 408] width 416 height 33
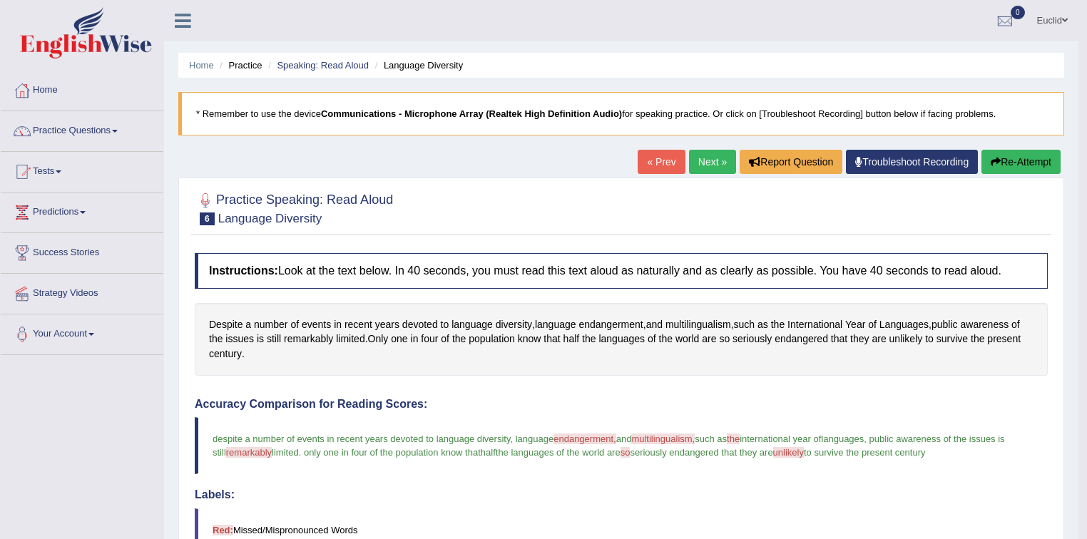
click at [707, 155] on link "Next »" at bounding box center [712, 162] width 47 height 24
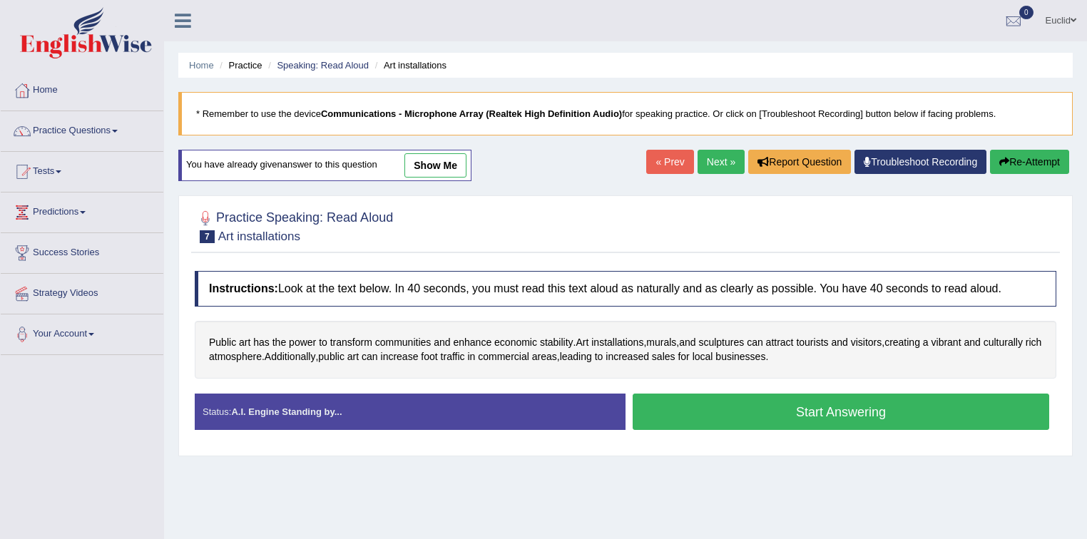
click at [450, 165] on link "show me" at bounding box center [435, 165] width 62 height 24
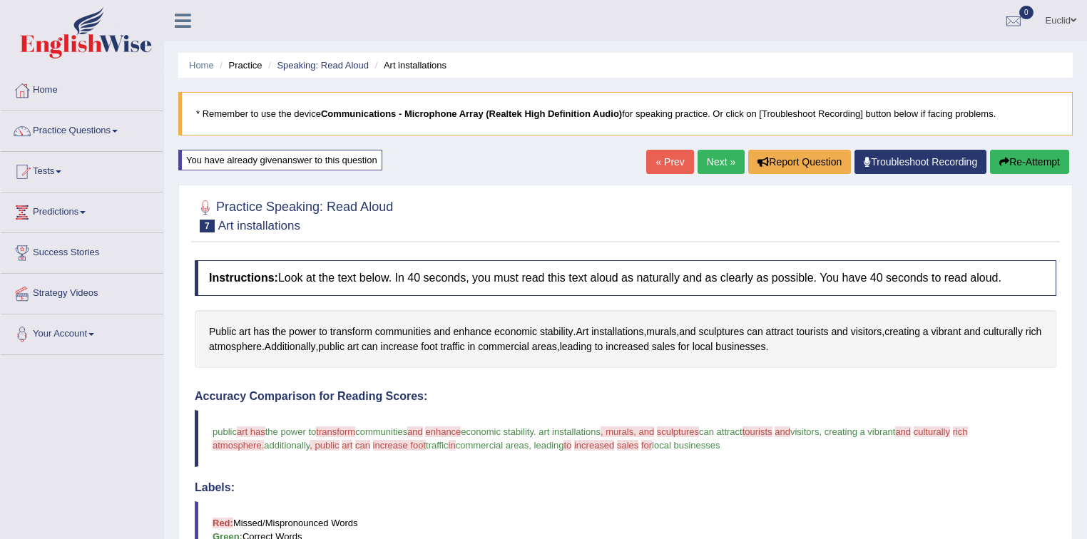
click at [1024, 168] on button "Re-Attempt" at bounding box center [1029, 162] width 79 height 24
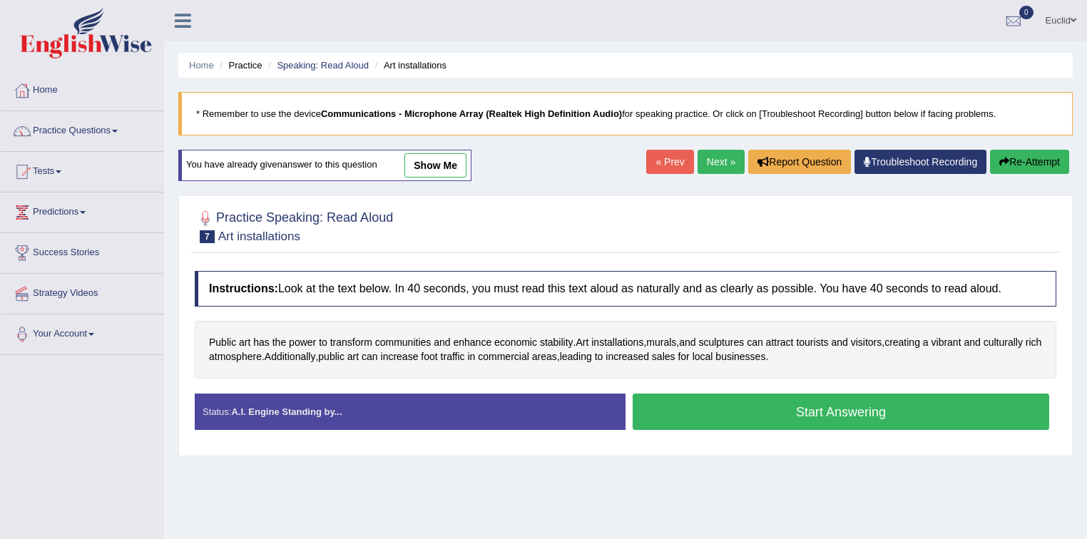
click at [822, 411] on button "Start Answering" at bounding box center [841, 412] width 416 height 36
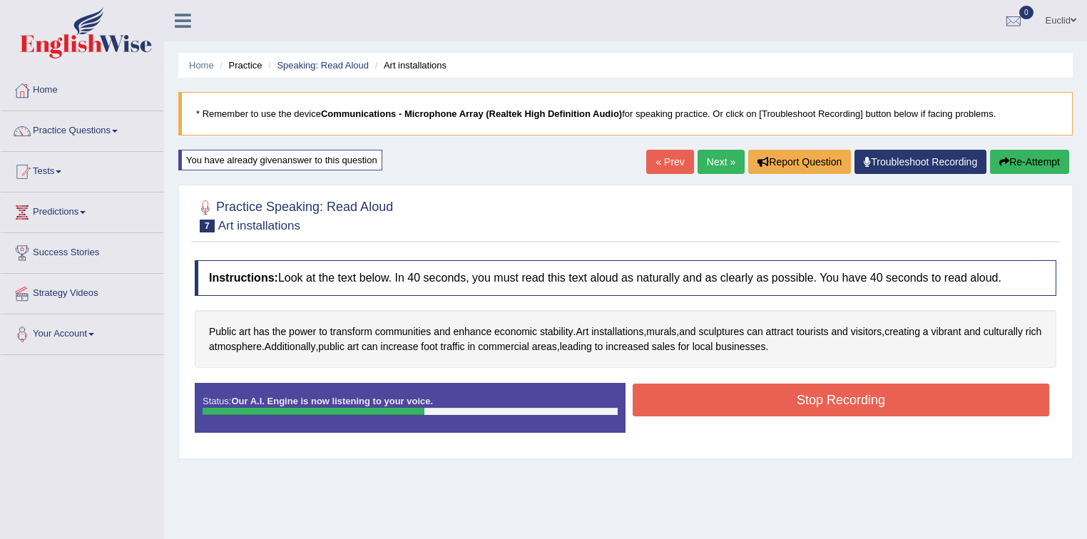
click at [890, 399] on button "Stop Recording" at bounding box center [841, 400] width 416 height 33
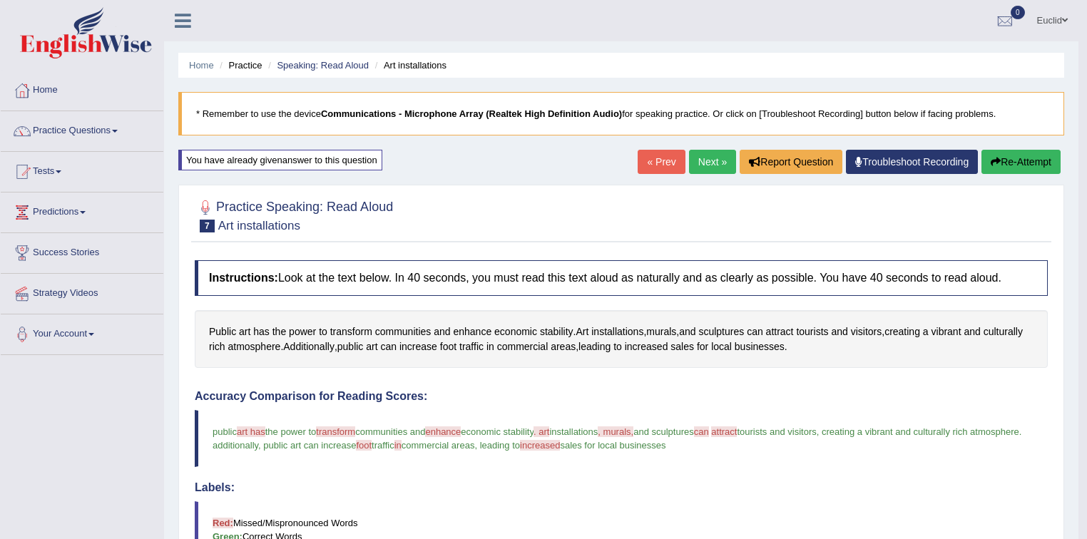
click at [1023, 160] on button "Re-Attempt" at bounding box center [1020, 162] width 79 height 24
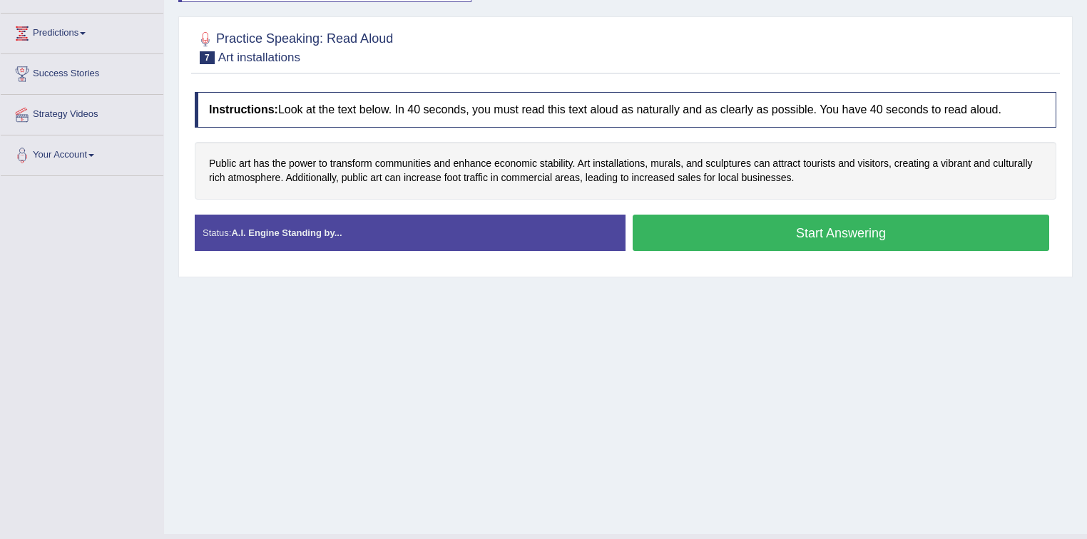
scroll to position [210, 0]
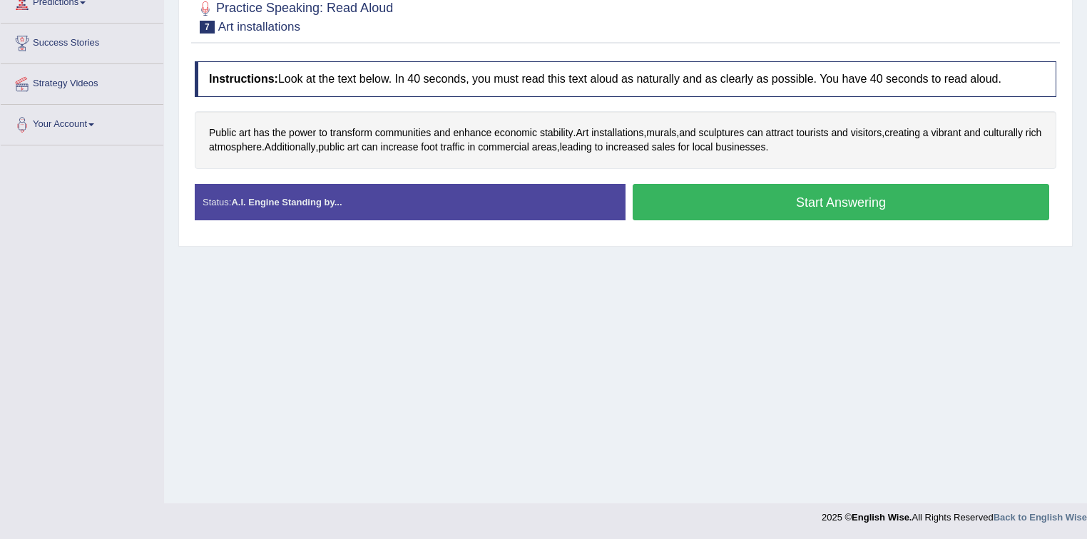
click at [790, 203] on button "Start Answering" at bounding box center [841, 202] width 416 height 36
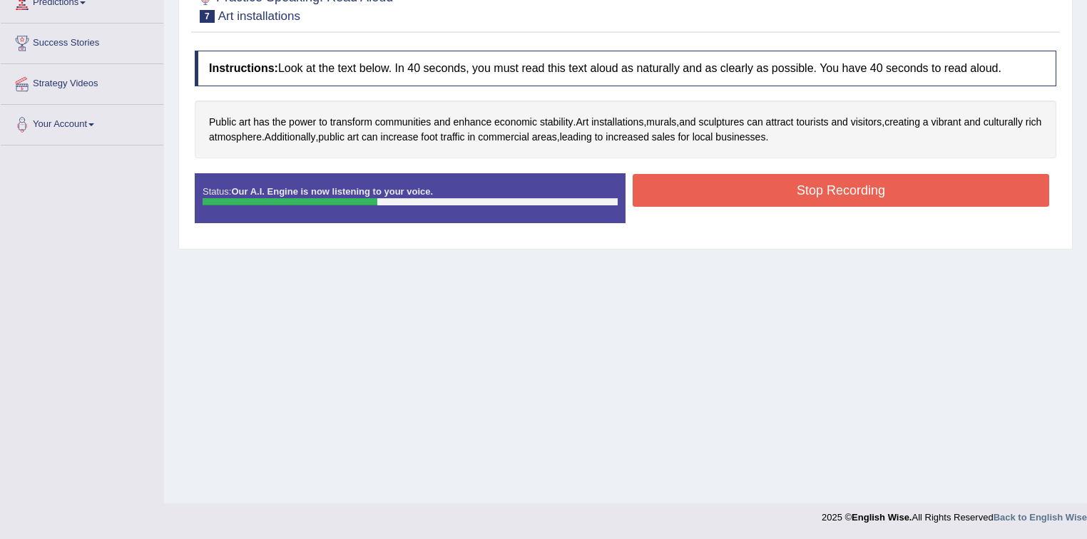
click at [894, 188] on button "Stop Recording" at bounding box center [841, 190] width 416 height 33
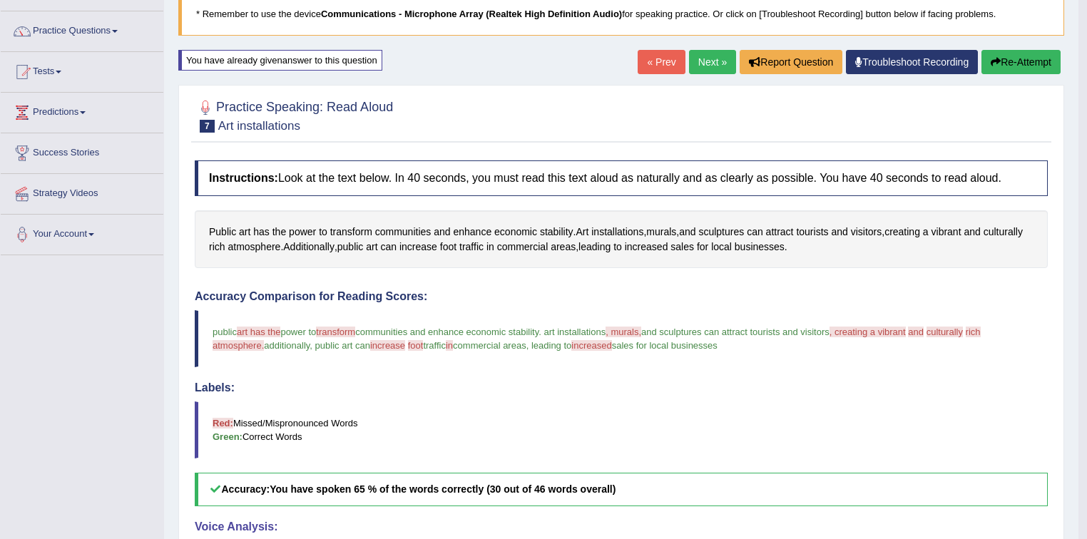
scroll to position [0, 0]
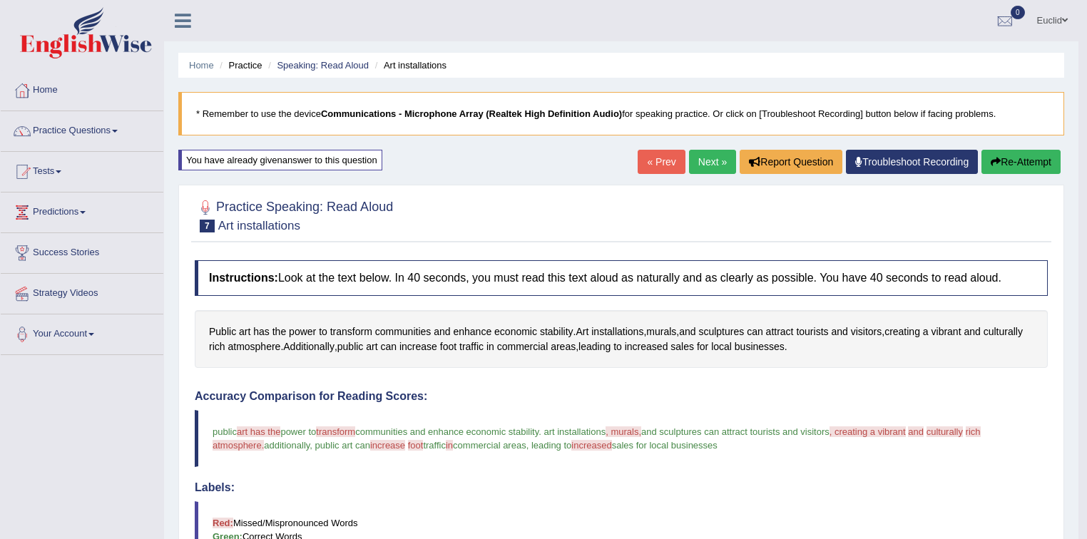
click at [1031, 164] on button "Re-Attempt" at bounding box center [1020, 162] width 79 height 24
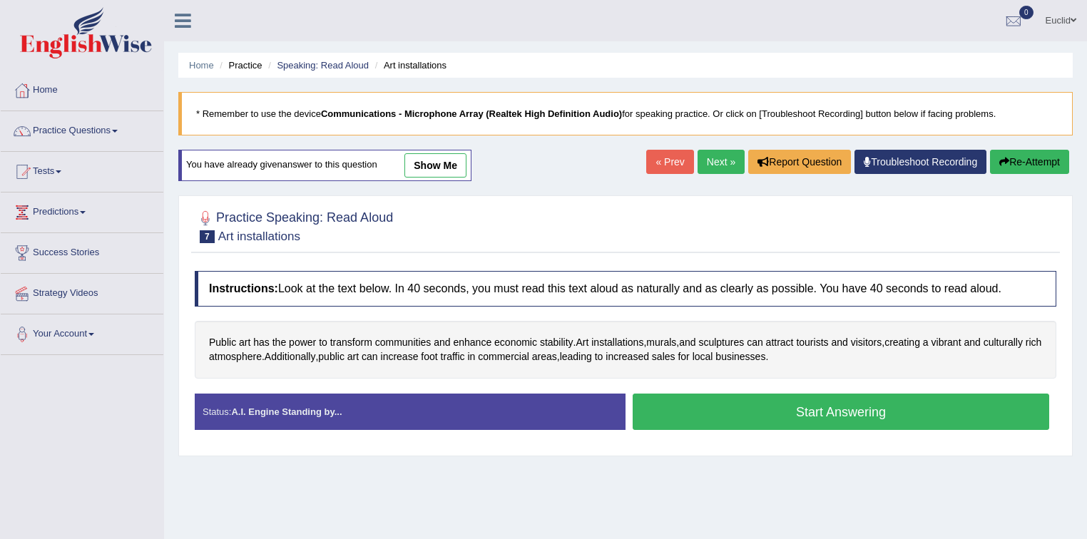
click at [767, 411] on button "Start Answering" at bounding box center [841, 412] width 416 height 36
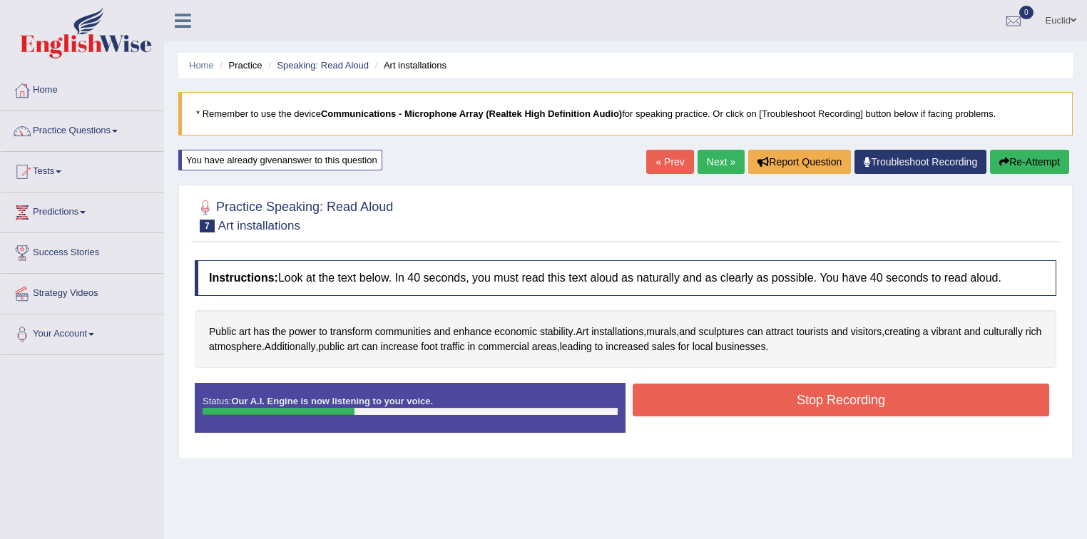
click at [924, 399] on button "Stop Recording" at bounding box center [841, 400] width 416 height 33
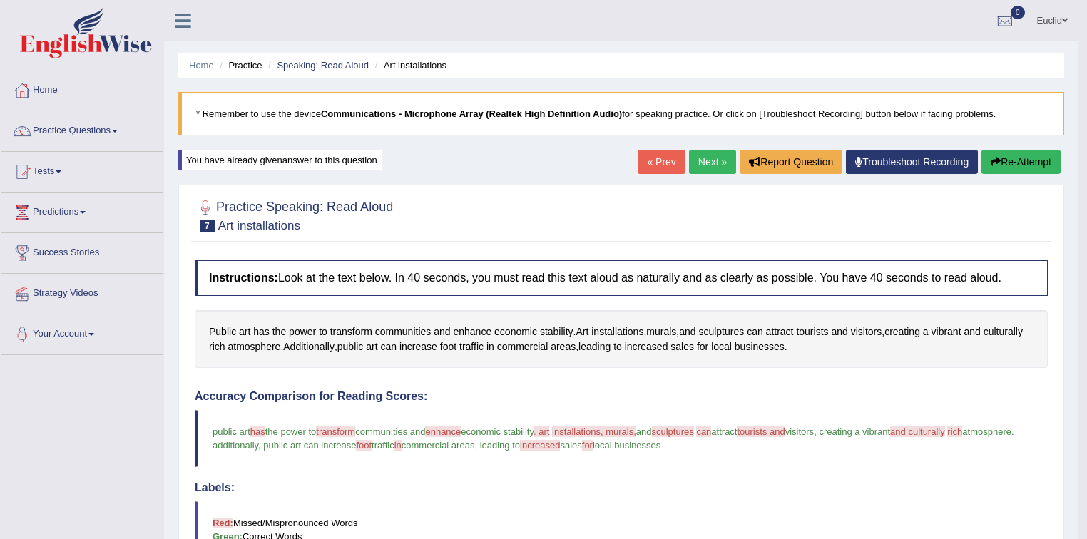
click at [690, 168] on link "Next »" at bounding box center [712, 162] width 47 height 24
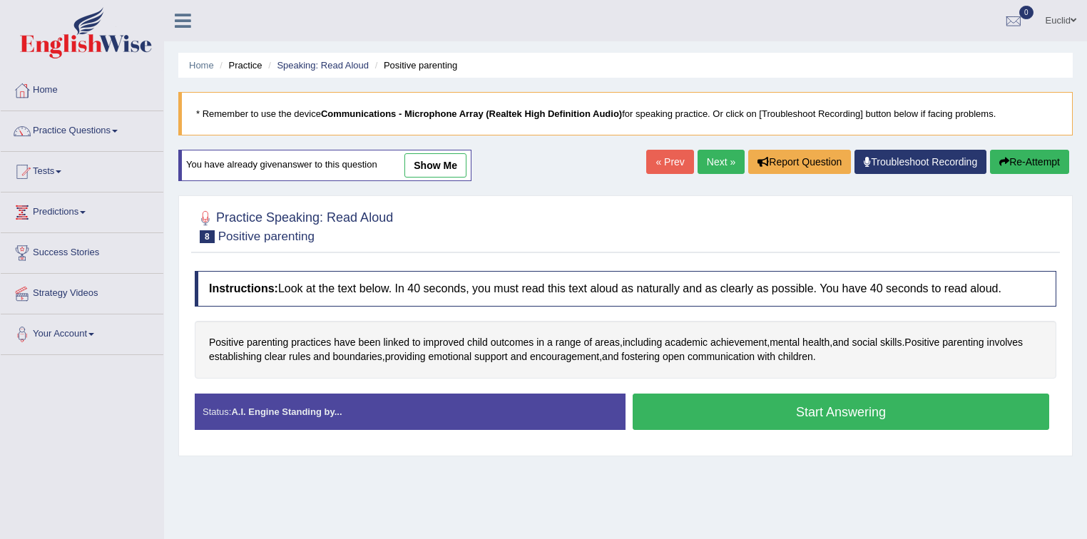
click at [456, 163] on link "show me" at bounding box center [435, 165] width 62 height 24
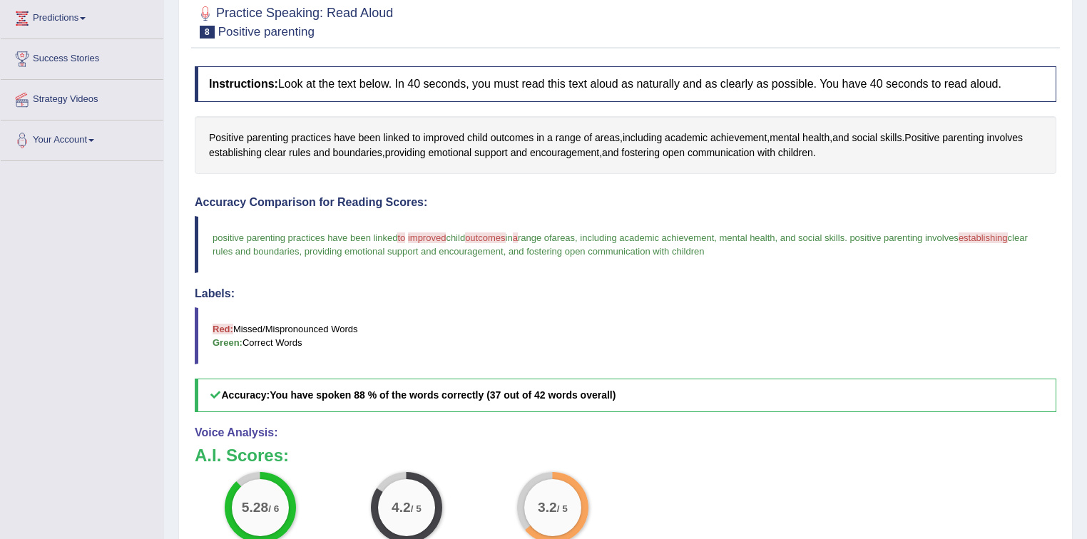
scroll to position [43, 0]
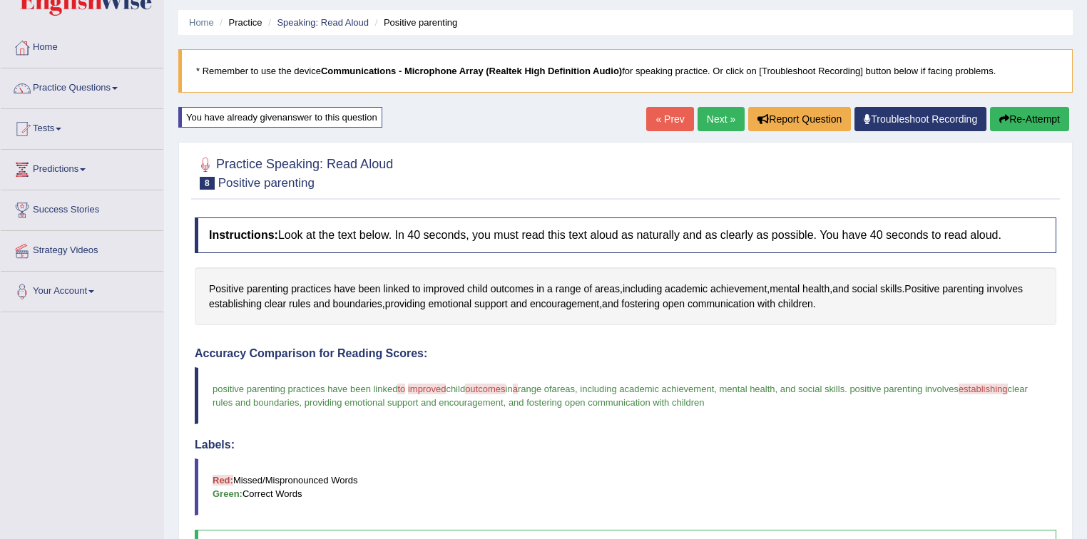
click at [1032, 126] on button "Re-Attempt" at bounding box center [1029, 119] width 79 height 24
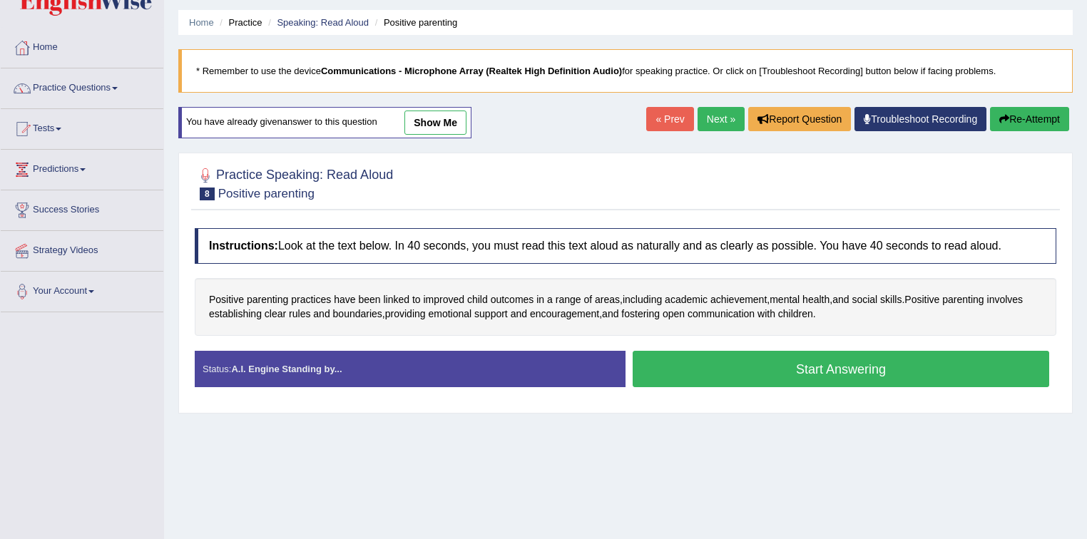
click at [816, 368] on button "Start Answering" at bounding box center [841, 369] width 416 height 36
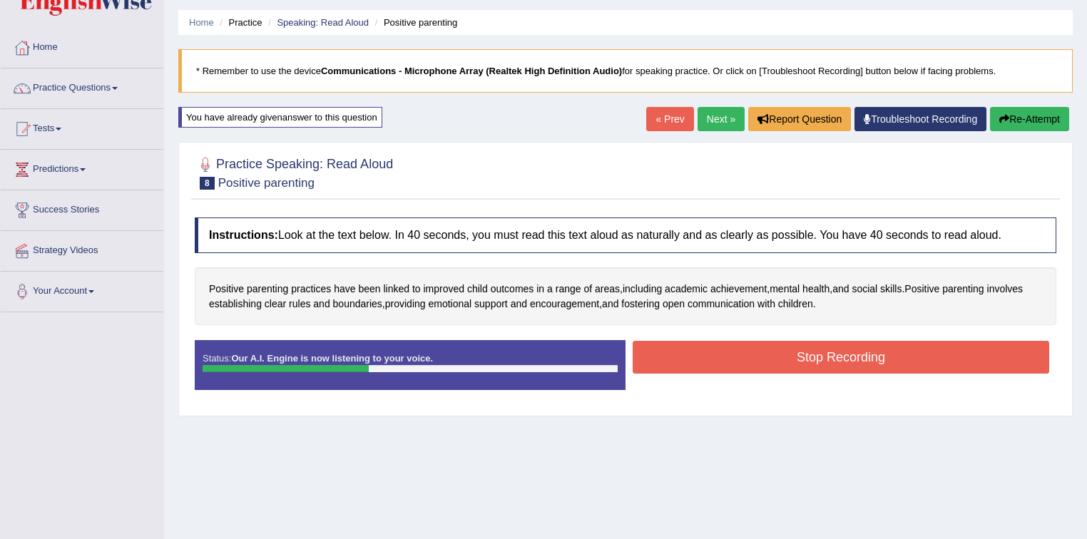
click at [870, 348] on button "Stop Recording" at bounding box center [841, 357] width 416 height 33
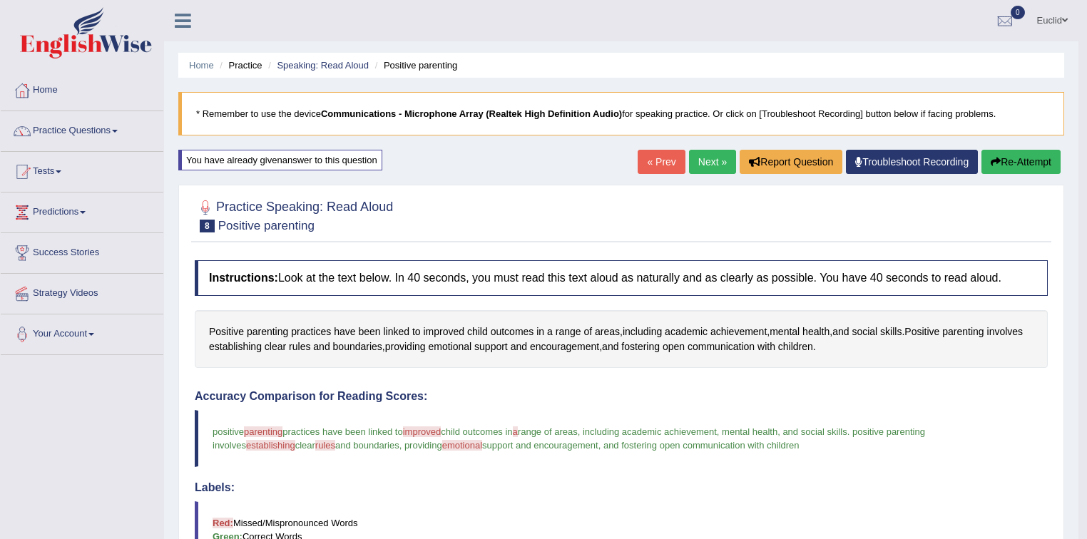
click at [720, 163] on link "Next »" at bounding box center [712, 162] width 47 height 24
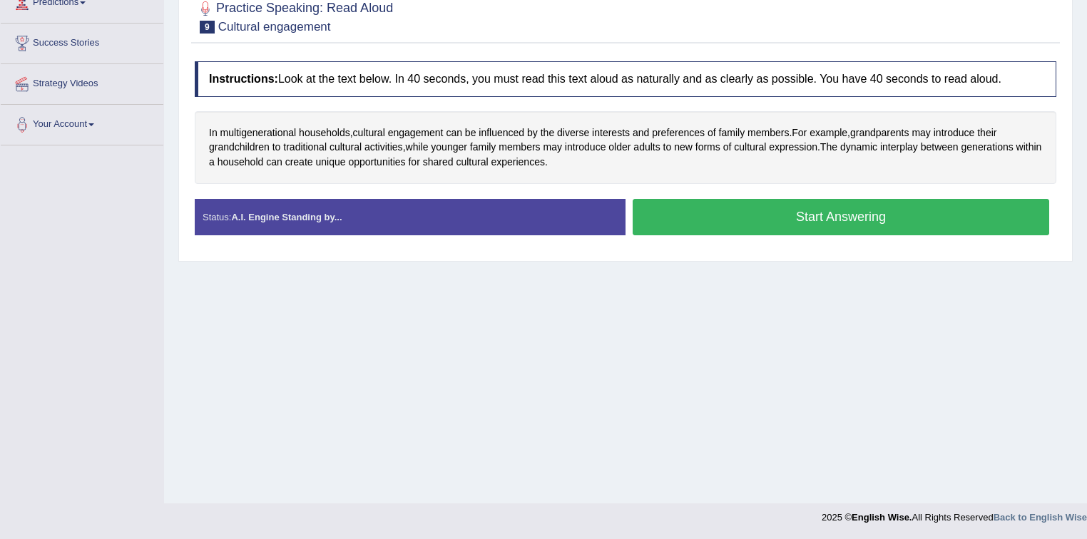
scroll to position [39, 0]
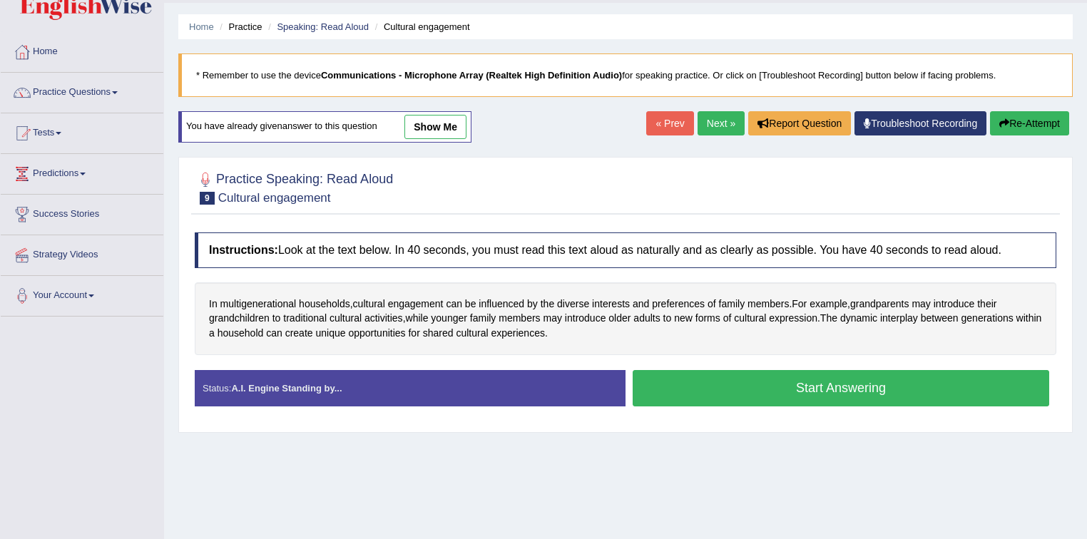
drag, startPoint x: 449, startPoint y: 134, endPoint x: 698, endPoint y: 257, distance: 277.8
click at [449, 133] on link "show me" at bounding box center [435, 127] width 62 height 24
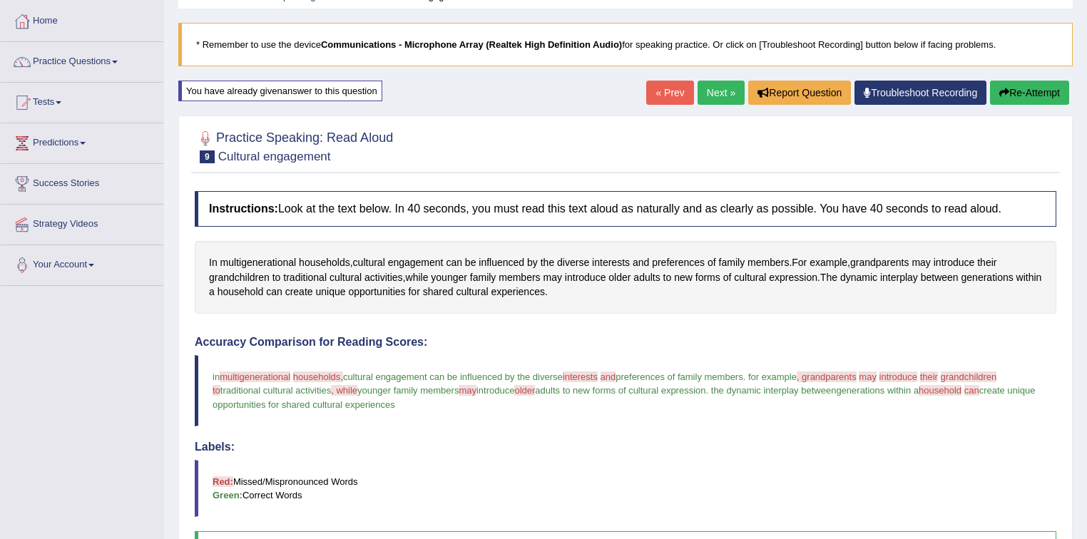
scroll to position [0, 0]
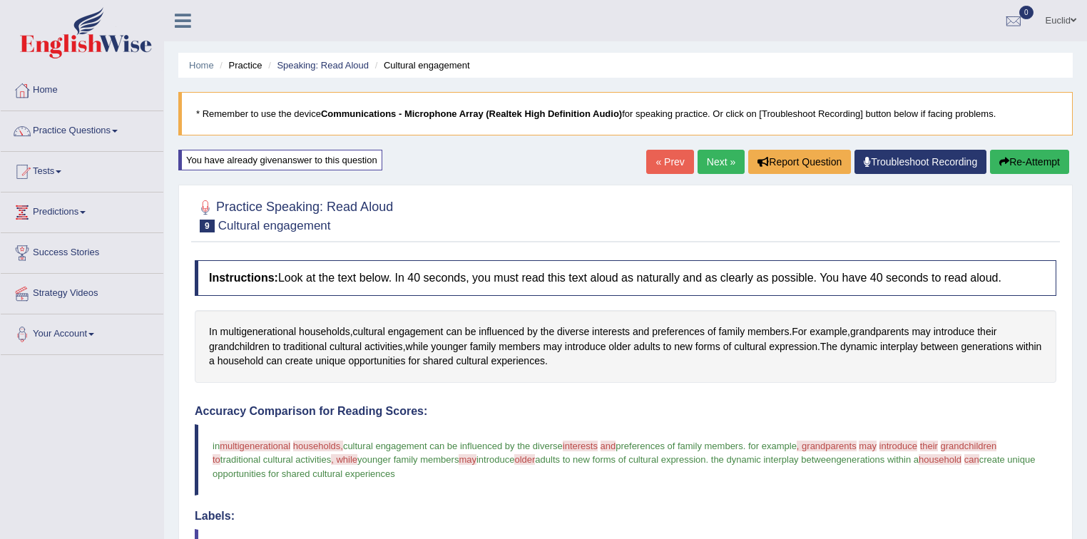
click at [1016, 158] on button "Re-Attempt" at bounding box center [1029, 162] width 79 height 24
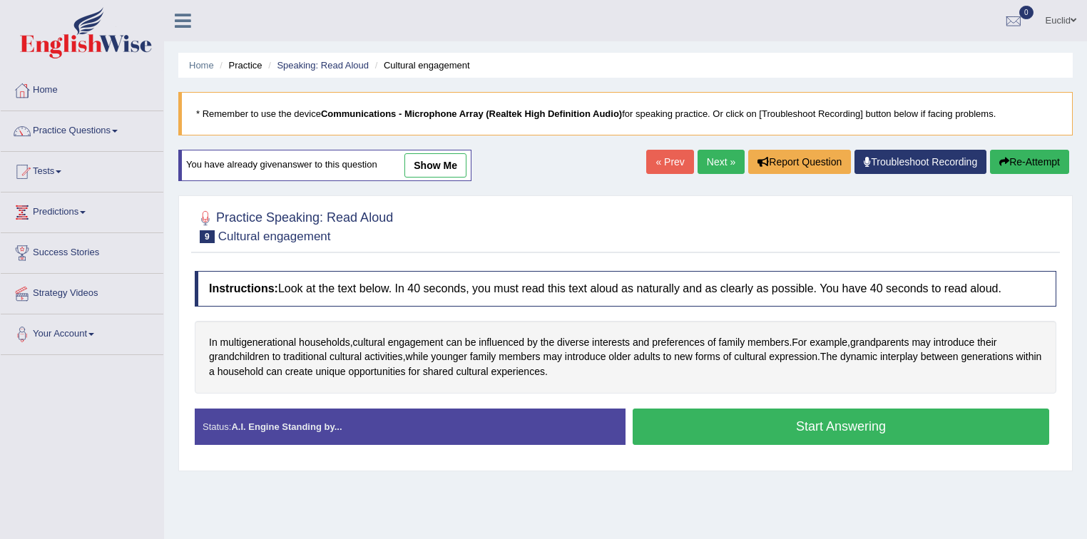
click at [711, 425] on button "Start Answering" at bounding box center [841, 427] width 416 height 36
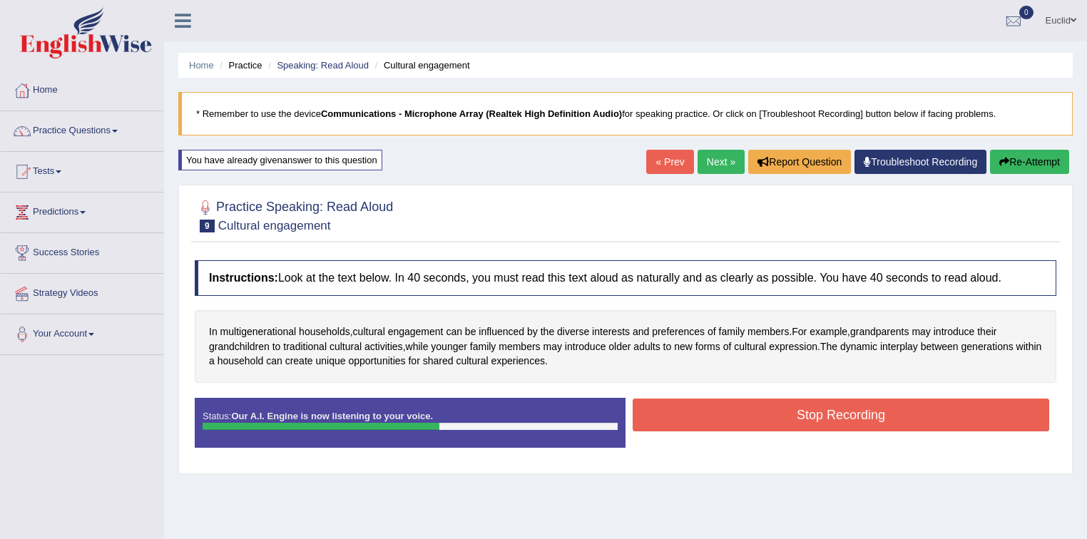
click at [901, 414] on button "Stop Recording" at bounding box center [841, 415] width 416 height 33
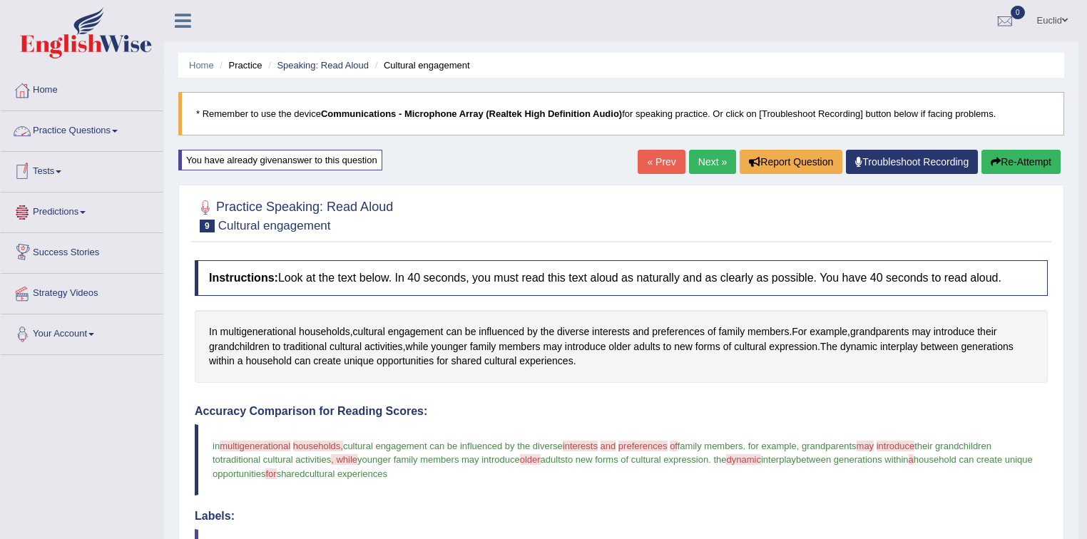
click at [120, 132] on link "Practice Questions" at bounding box center [82, 129] width 163 height 36
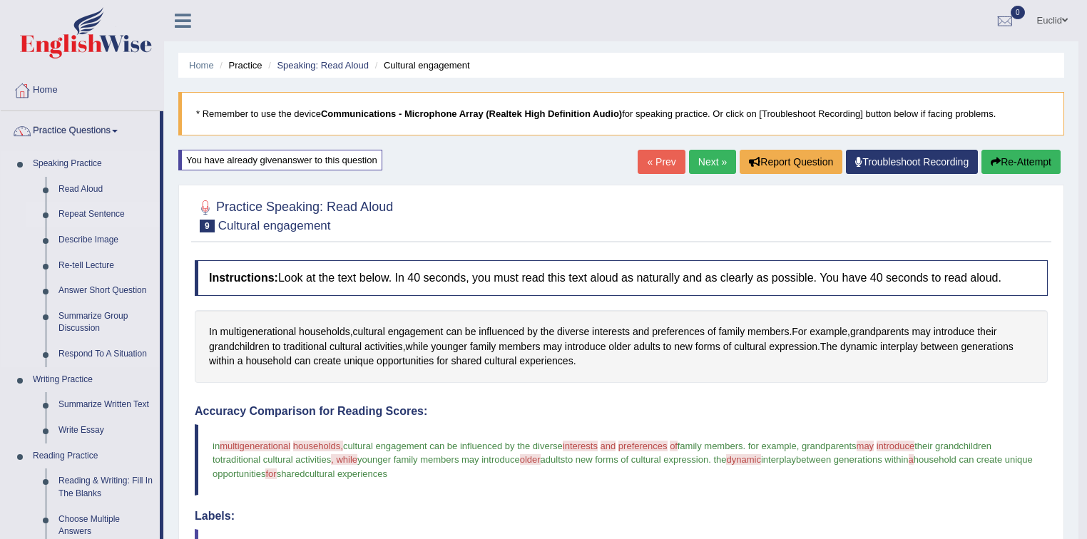
drag, startPoint x: 91, startPoint y: 212, endPoint x: 100, endPoint y: 213, distance: 9.4
click at [91, 213] on link "Repeat Sentence" at bounding box center [106, 215] width 108 height 26
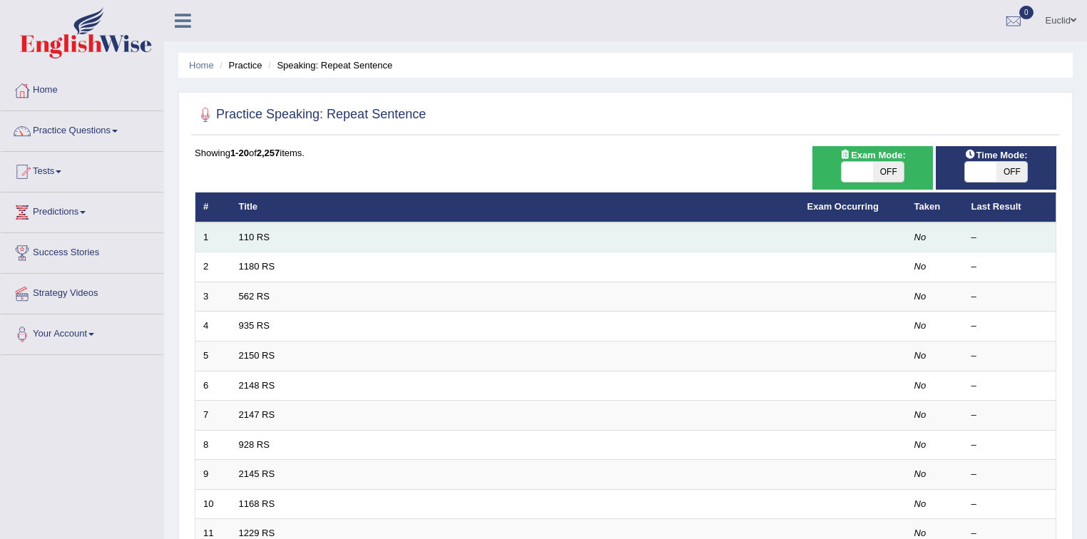
click at [236, 243] on td "110 RS" at bounding box center [515, 238] width 568 height 30
click at [261, 232] on link "110 RS" at bounding box center [254, 237] width 31 height 11
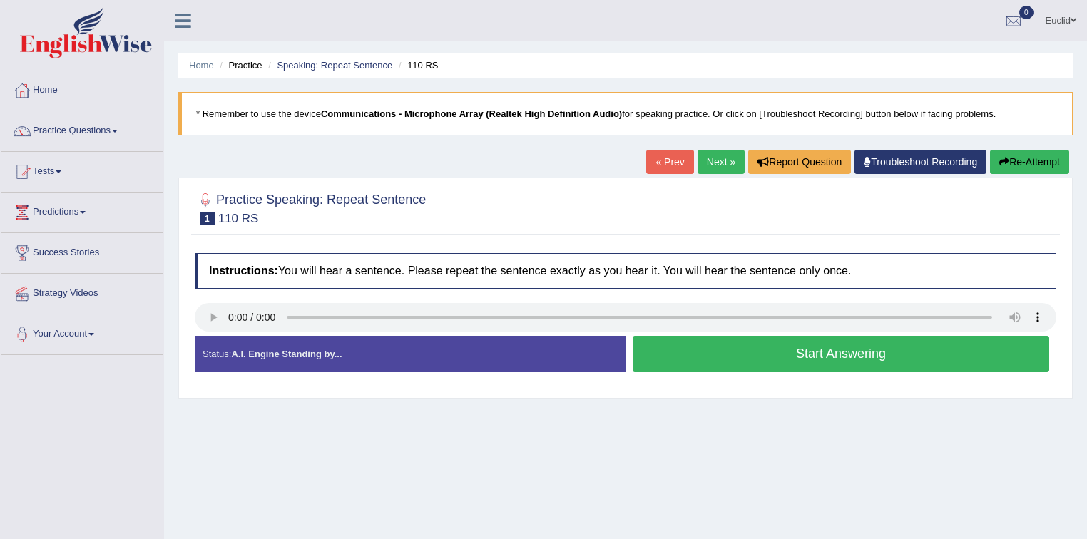
click at [799, 349] on button "Start Answering" at bounding box center [841, 354] width 416 height 36
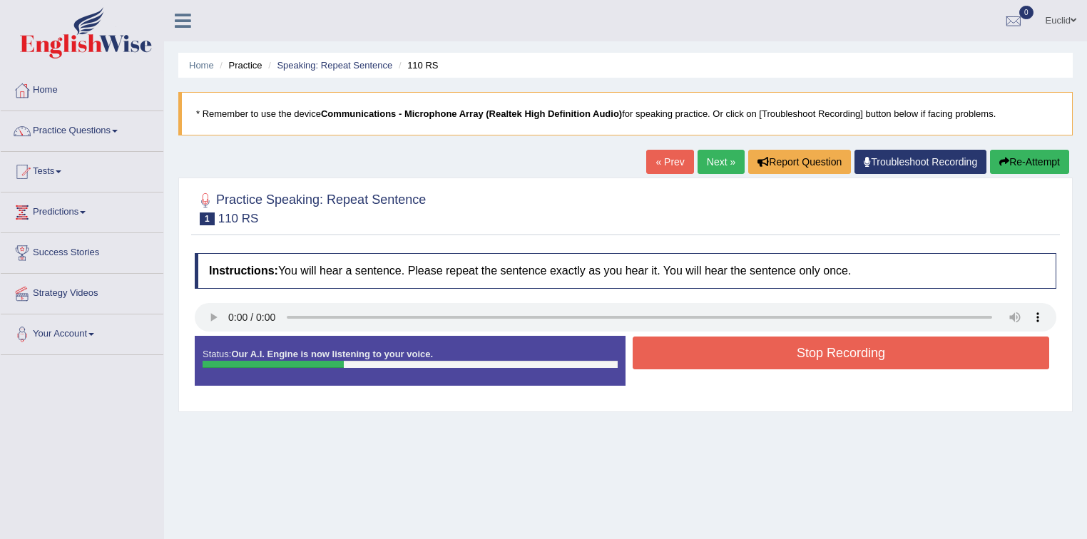
click at [874, 357] on button "Stop Recording" at bounding box center [841, 353] width 416 height 33
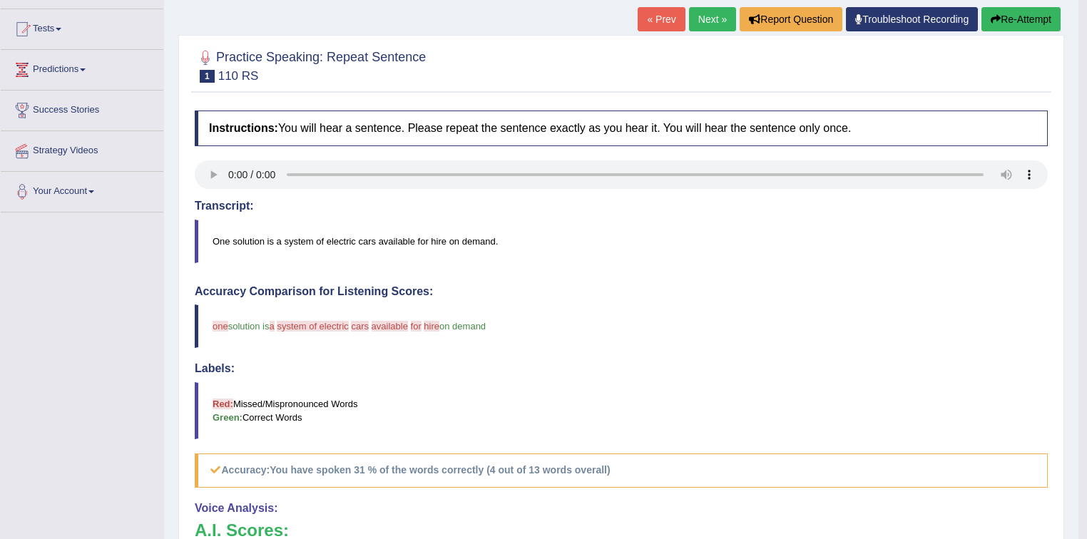
scroll to position [114, 0]
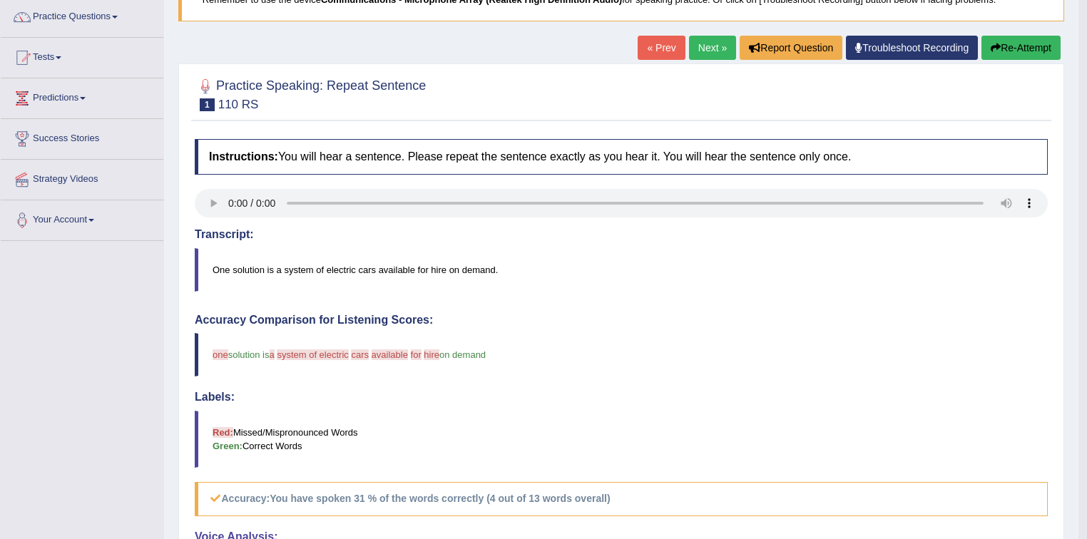
click at [710, 51] on link "Next »" at bounding box center [712, 48] width 47 height 24
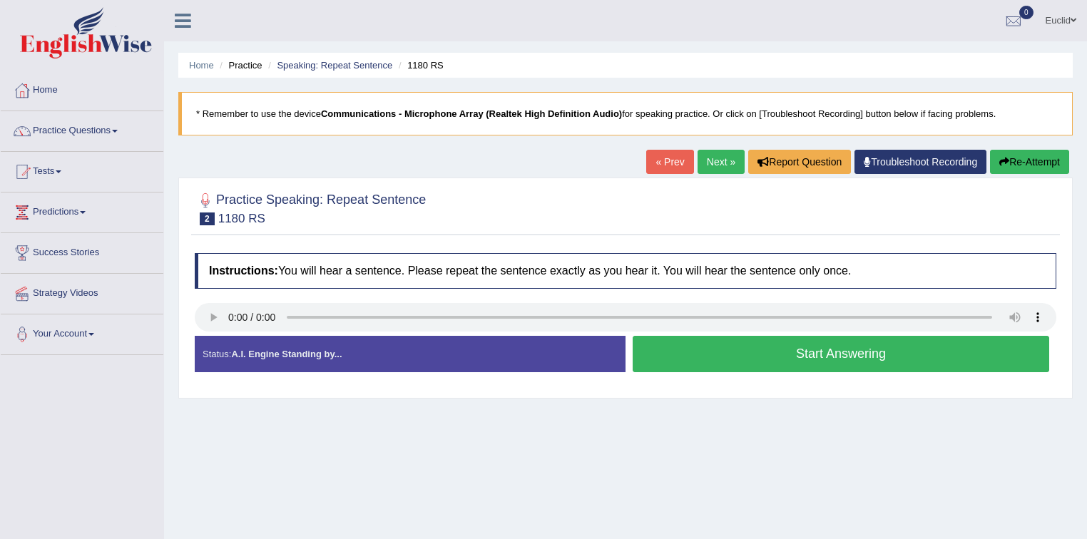
click at [762, 355] on button "Start Answering" at bounding box center [841, 354] width 416 height 36
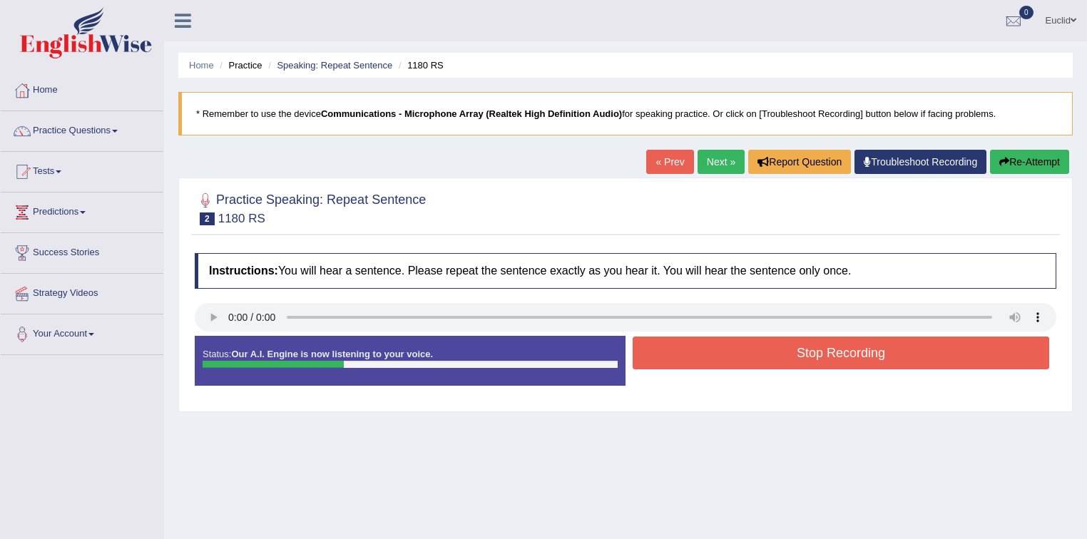
click at [870, 362] on button "Stop Recording" at bounding box center [841, 353] width 416 height 33
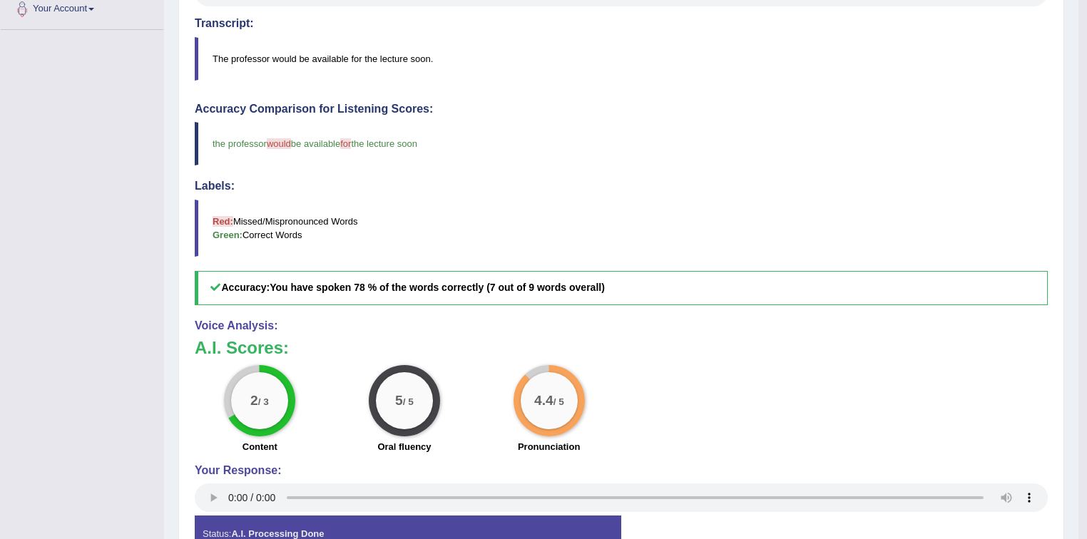
scroll to position [137, 0]
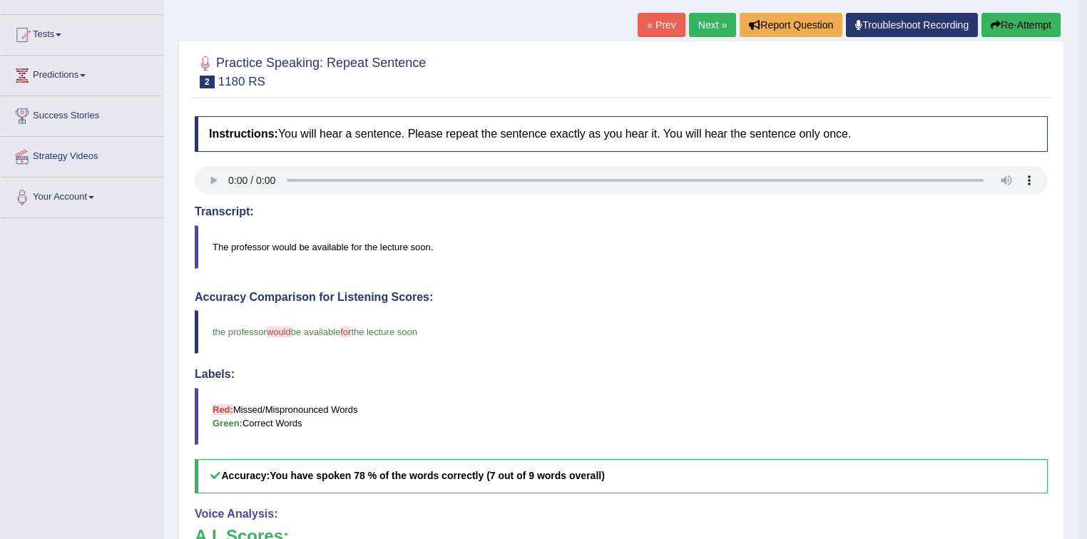
drag, startPoint x: 697, startPoint y: 14, endPoint x: 706, endPoint y: 21, distance: 11.7
click at [697, 14] on link "Next »" at bounding box center [712, 25] width 47 height 24
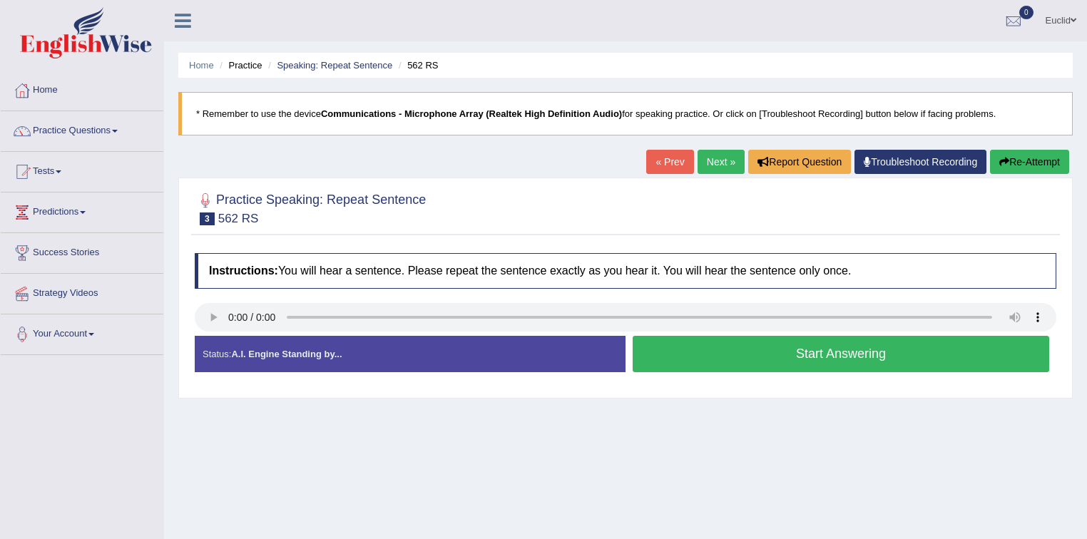
click at [779, 351] on button "Start Answering" at bounding box center [841, 354] width 416 height 36
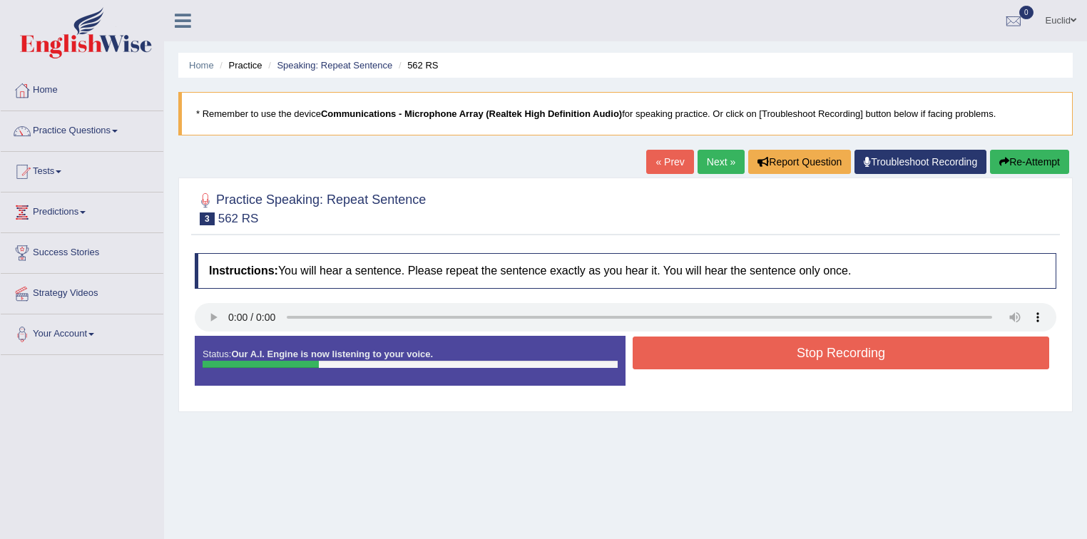
click at [884, 355] on button "Stop Recording" at bounding box center [841, 353] width 416 height 33
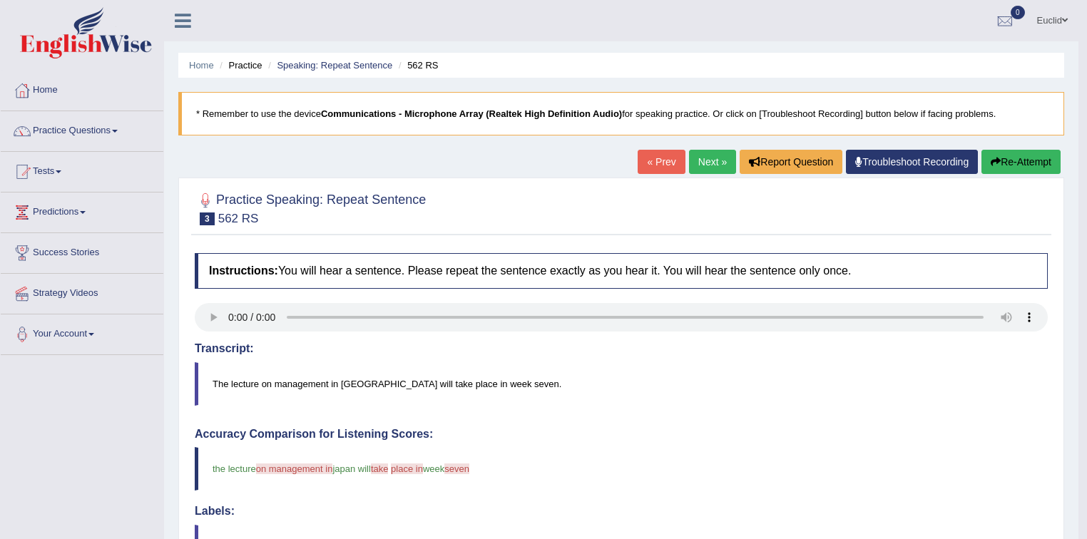
click at [713, 168] on link "Next »" at bounding box center [712, 162] width 47 height 24
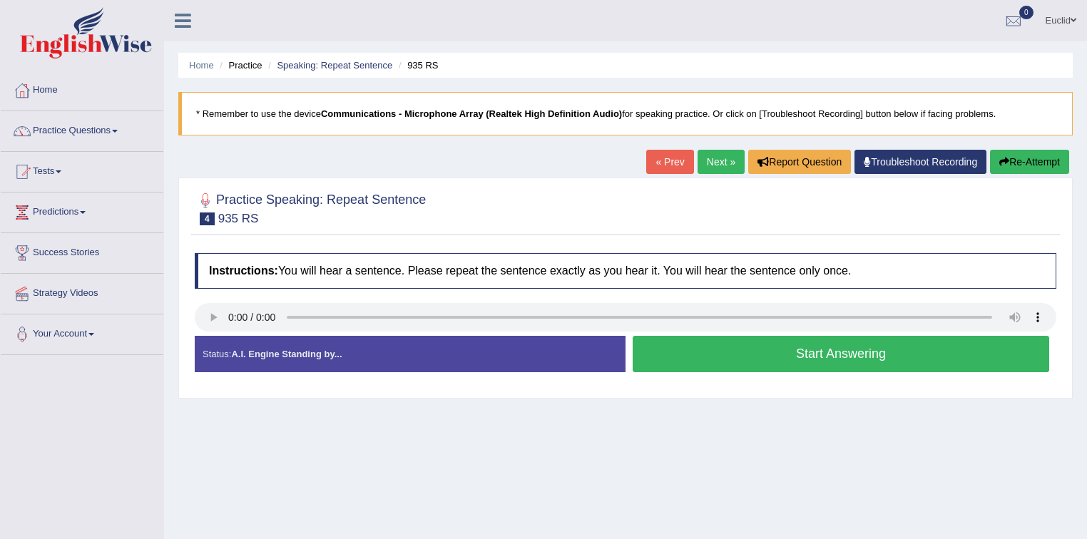
click at [837, 361] on button "Start Answering" at bounding box center [841, 354] width 416 height 36
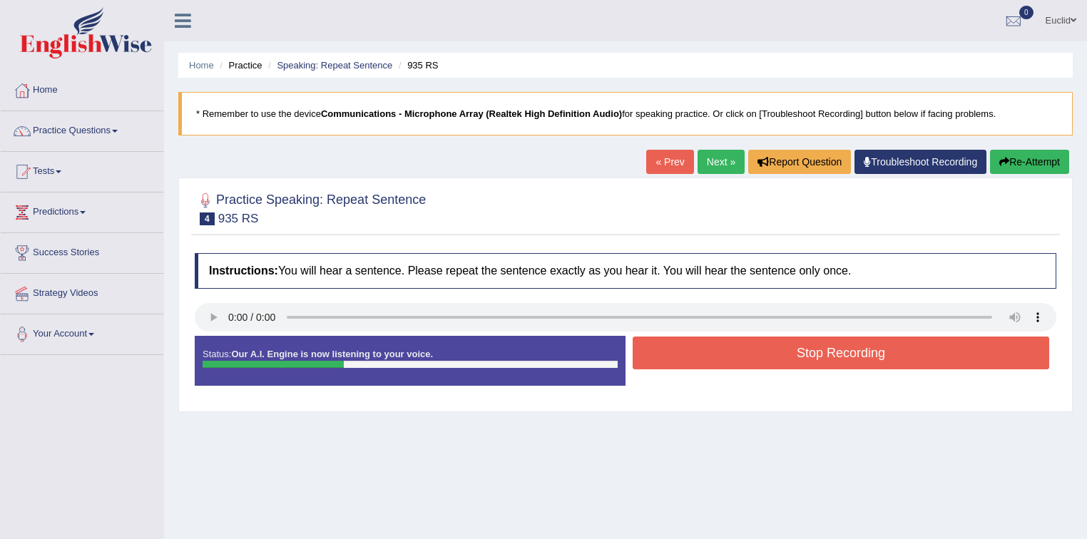
click at [881, 357] on button "Stop Recording" at bounding box center [841, 353] width 416 height 33
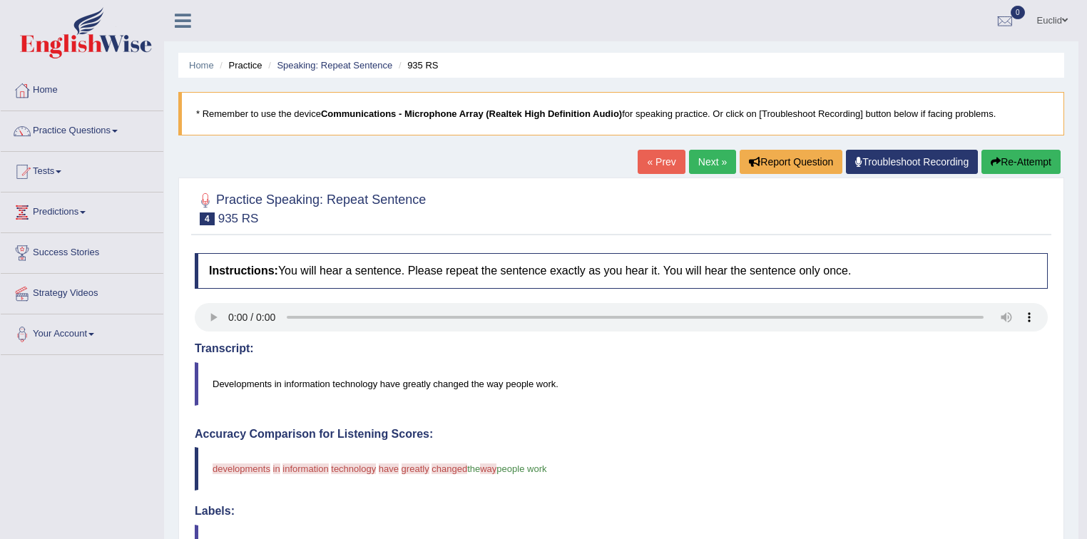
click at [701, 168] on link "Next »" at bounding box center [712, 162] width 47 height 24
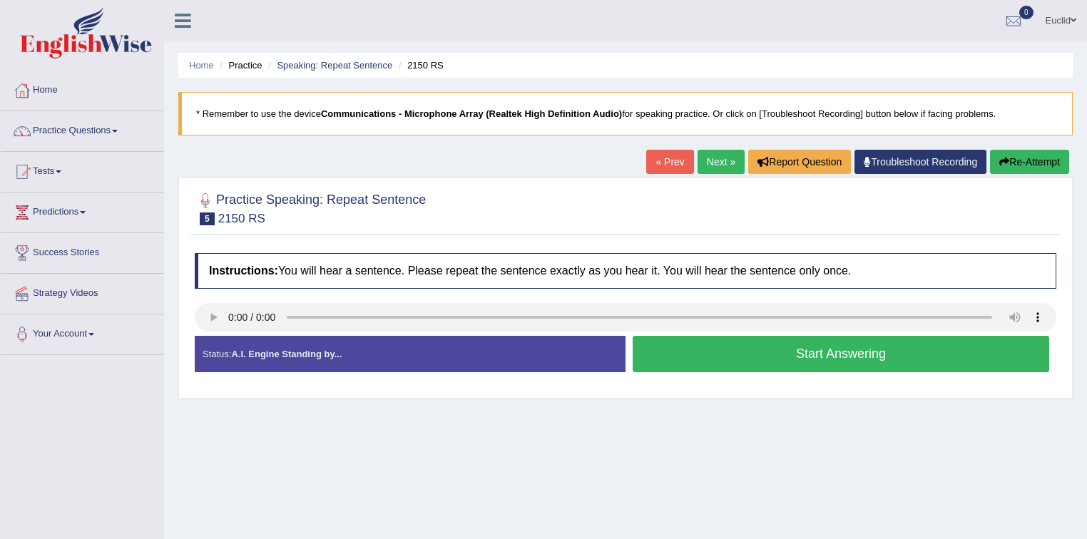
click at [767, 354] on button "Start Answering" at bounding box center [841, 354] width 416 height 36
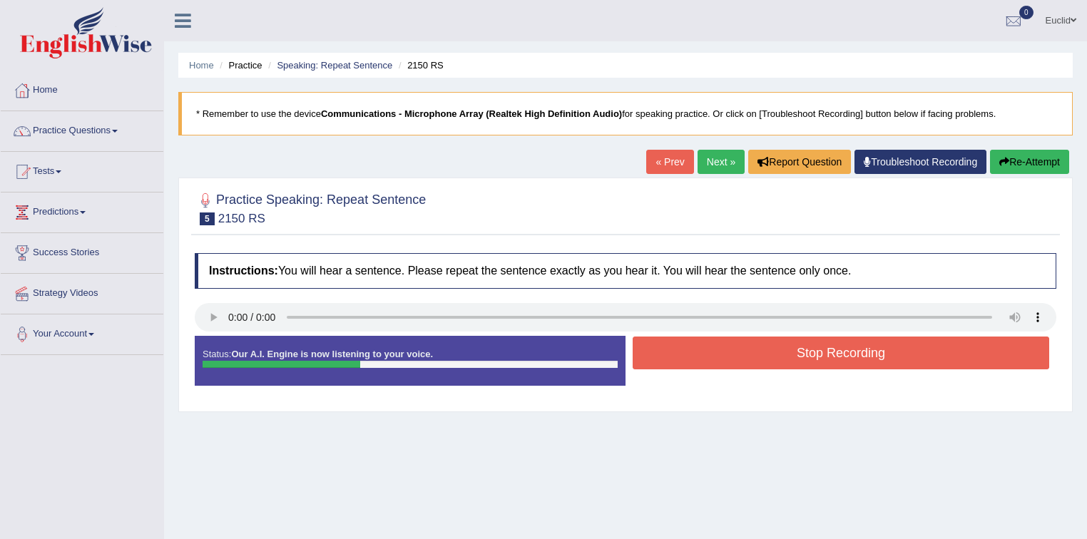
click at [864, 346] on button "Stop Recording" at bounding box center [841, 353] width 416 height 33
